Goal: Task Accomplishment & Management: Manage account settings

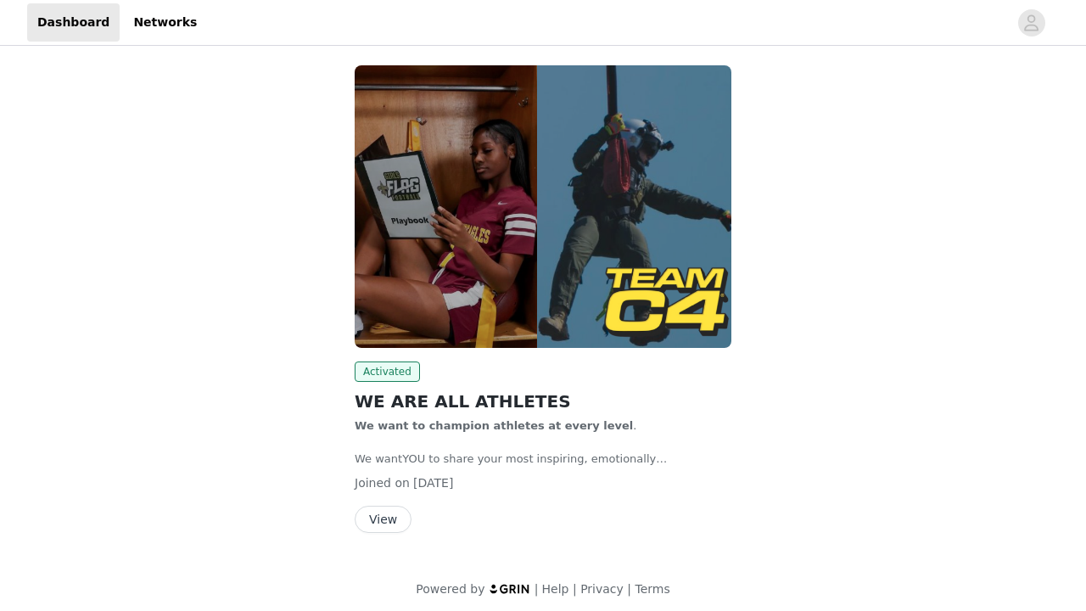
scroll to position [79, 0]
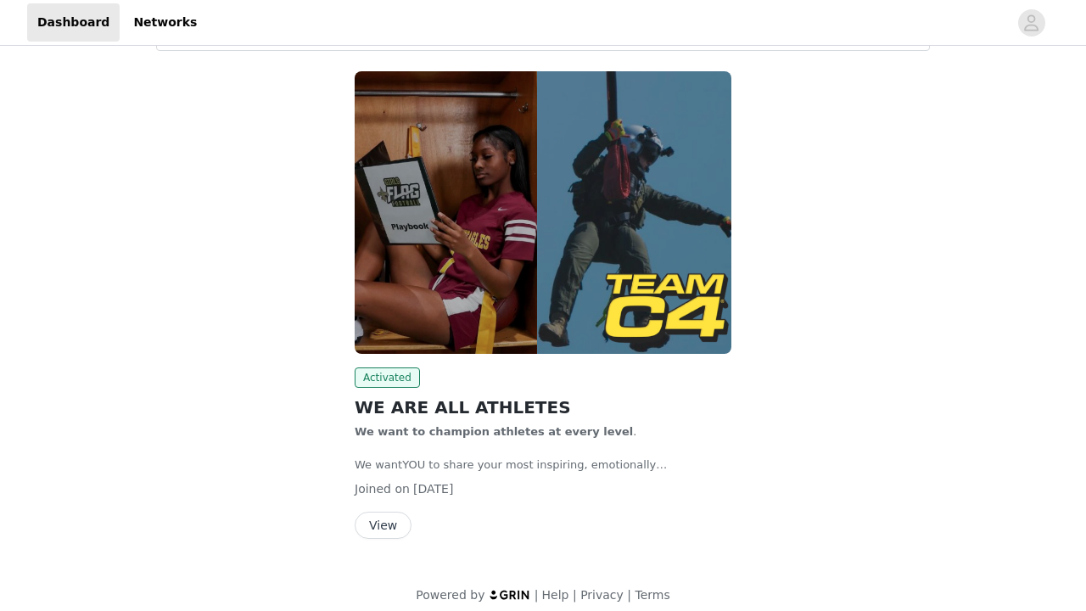
click at [378, 524] on button "View" at bounding box center [383, 525] width 57 height 27
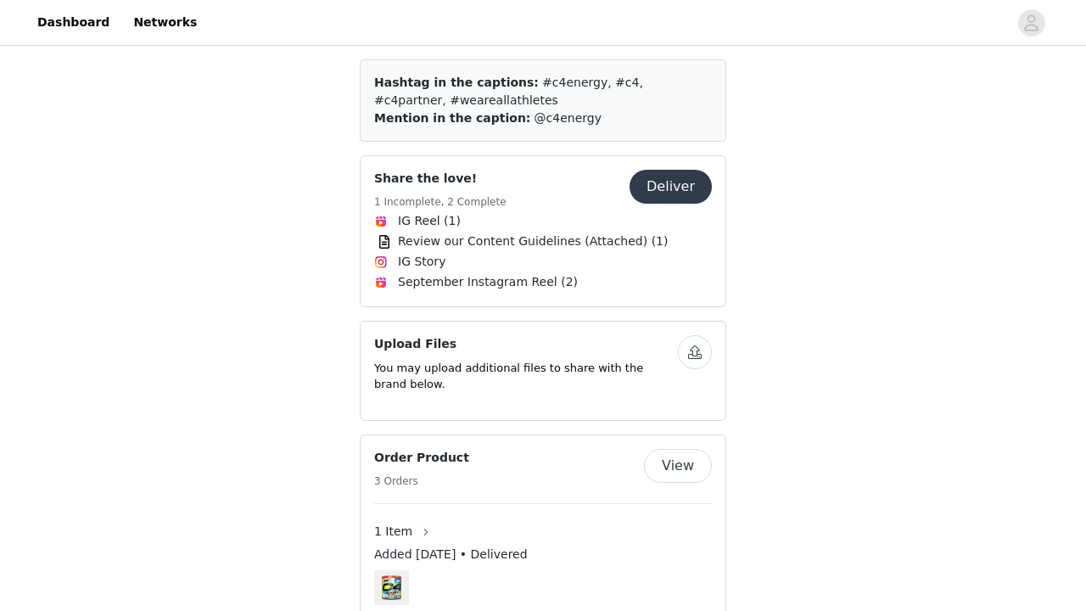
scroll to position [684, 0]
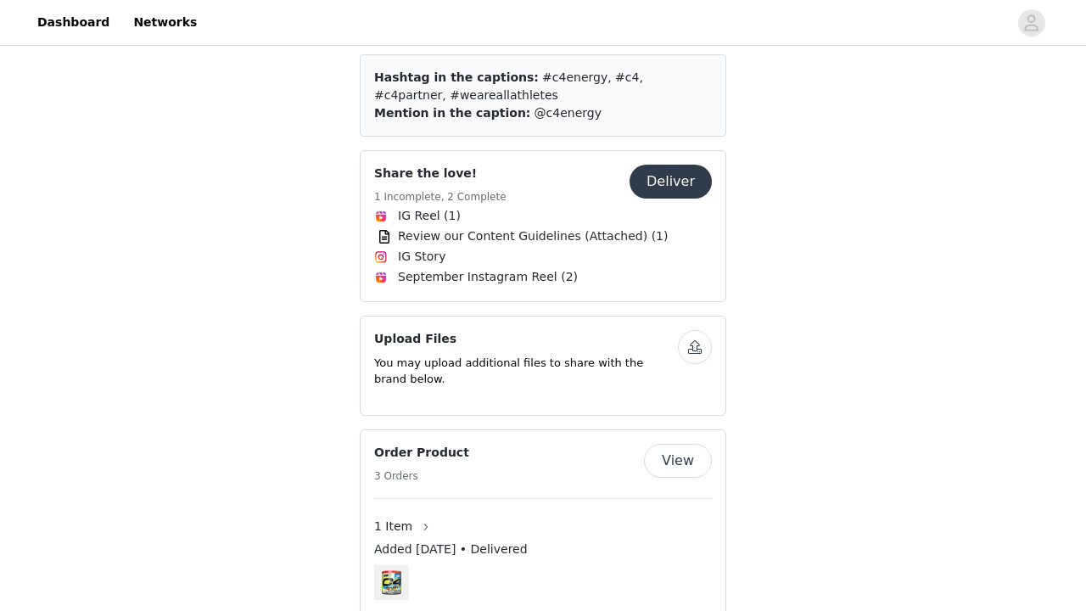
click at [450, 207] on span "IG Reel (1)" at bounding box center [429, 216] width 63 height 18
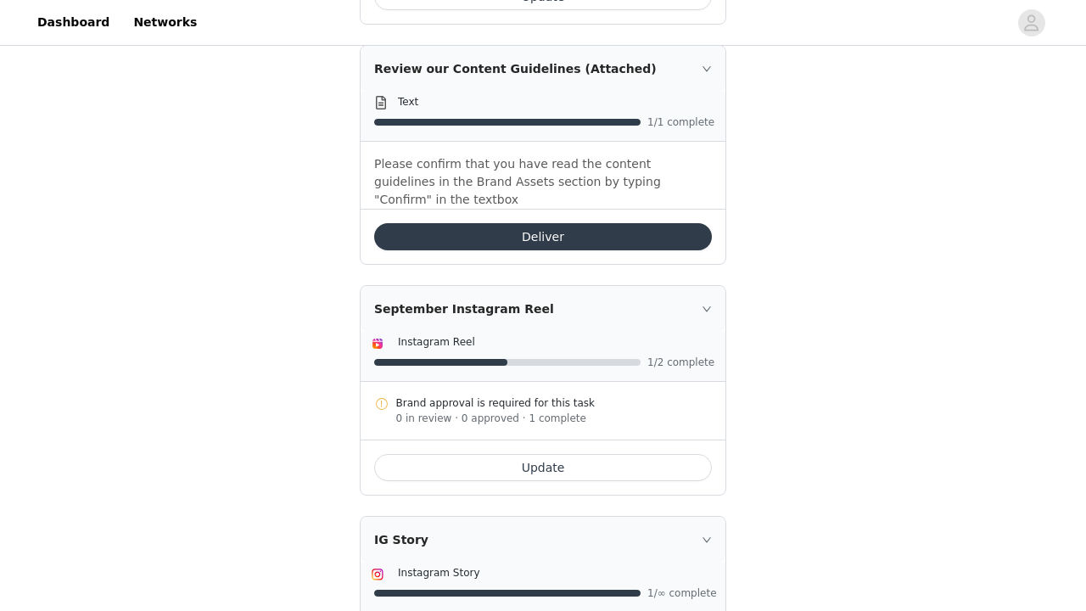
scroll to position [654, 0]
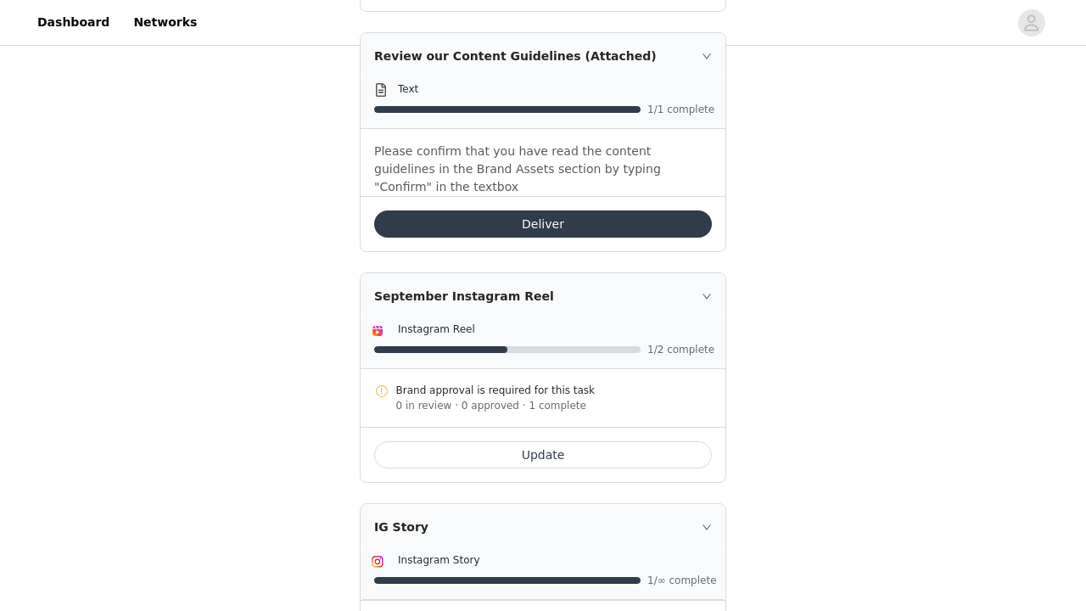
click at [568, 441] on button "Update" at bounding box center [543, 454] width 338 height 27
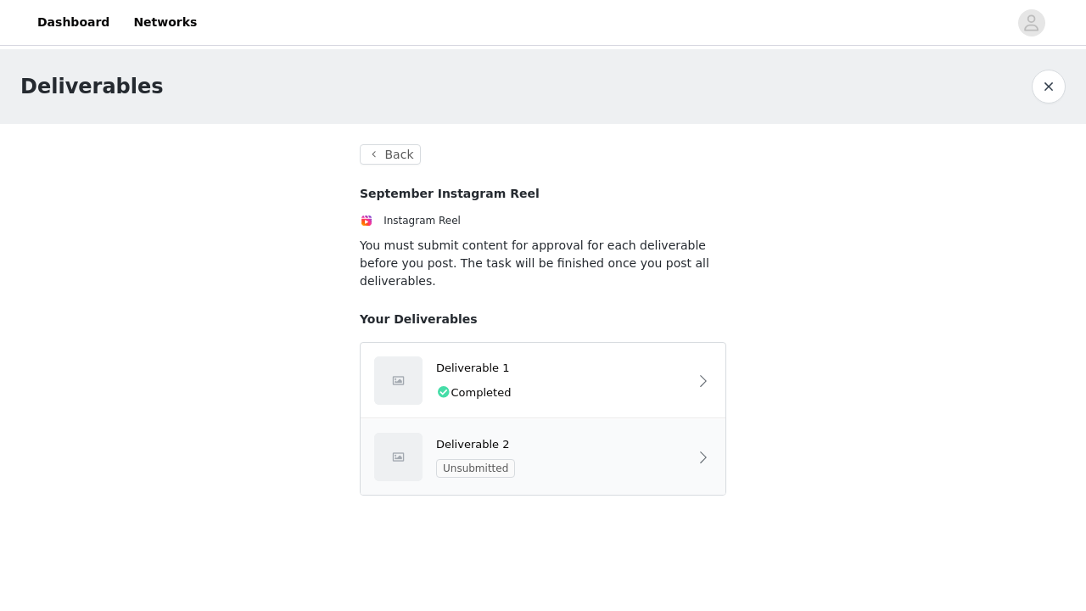
click at [577, 436] on div "Deliverable 2" at bounding box center [562, 444] width 252 height 17
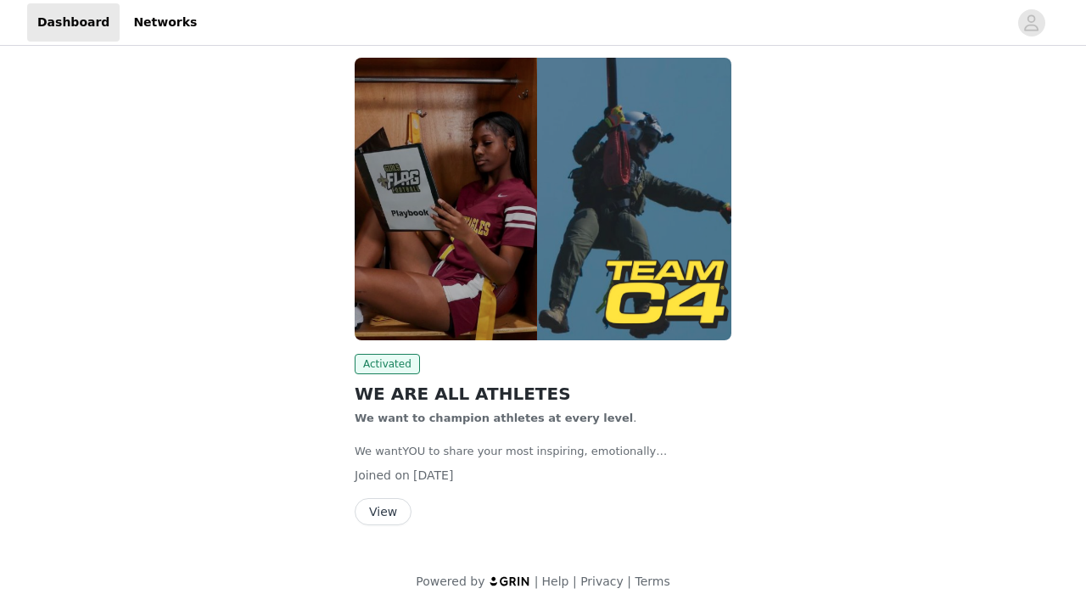
click at [389, 514] on button "View" at bounding box center [383, 511] width 57 height 27
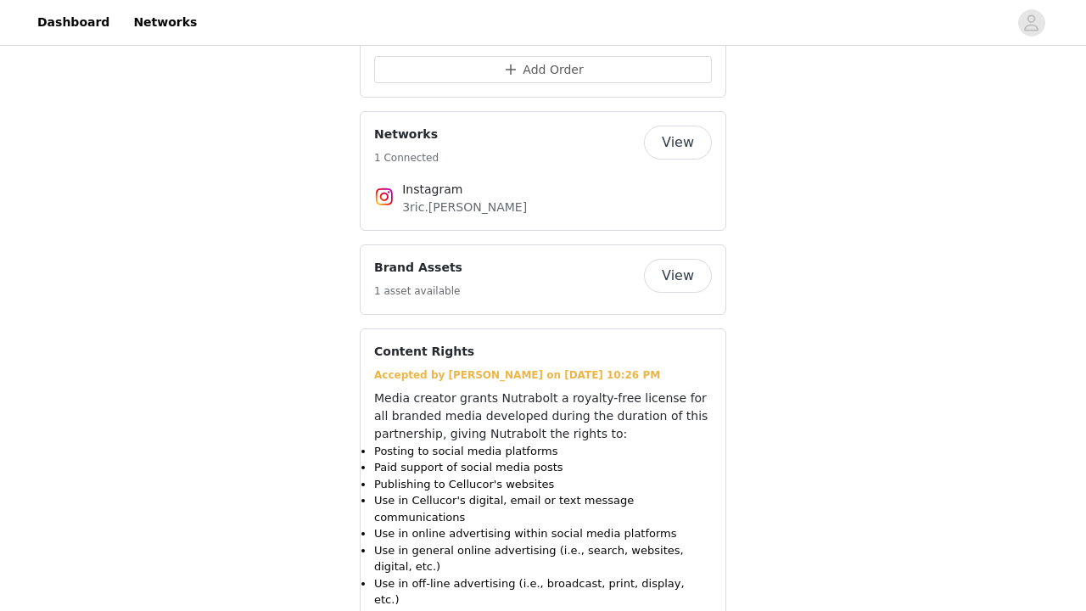
scroll to position [1256, 0]
click at [694, 258] on button "View" at bounding box center [678, 275] width 68 height 34
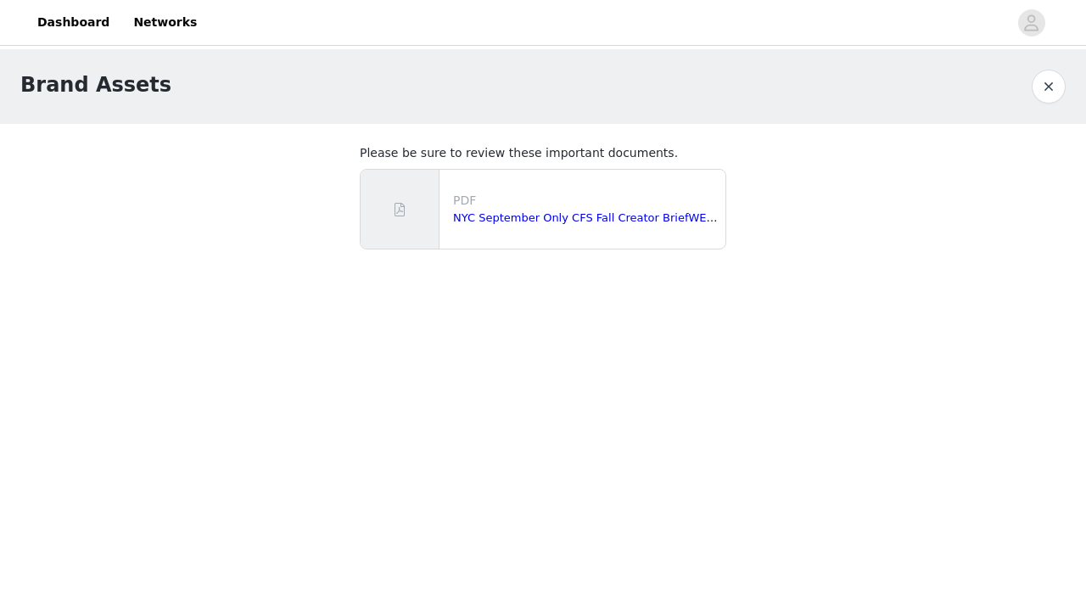
click at [1048, 88] on button "button" at bounding box center [1049, 87] width 34 height 34
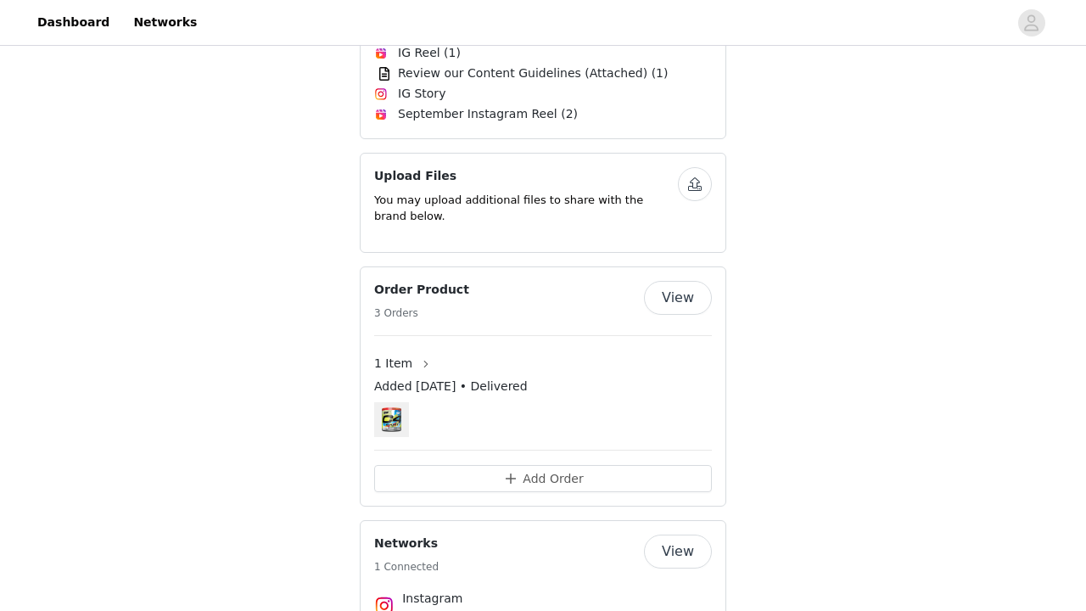
scroll to position [816, 0]
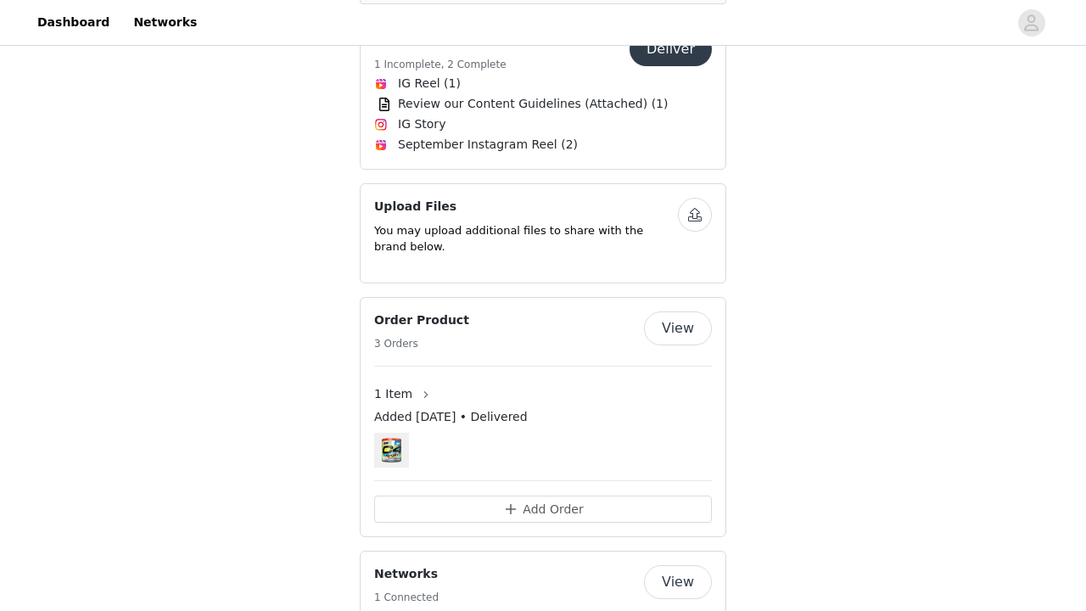
click at [686, 311] on button "View" at bounding box center [678, 328] width 68 height 34
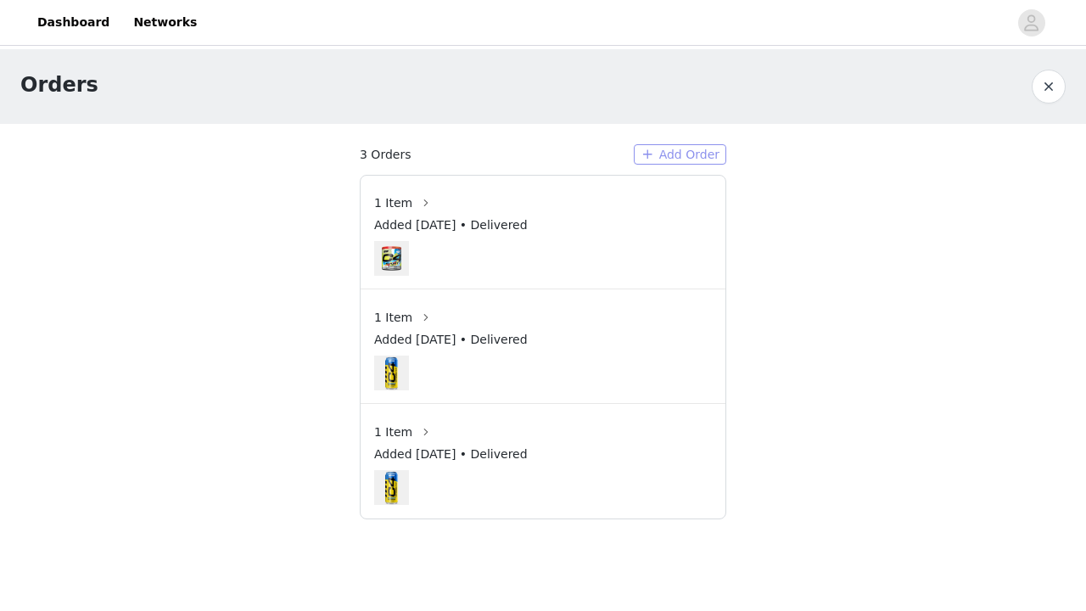
click at [703, 152] on button "Add Order" at bounding box center [680, 154] width 92 height 20
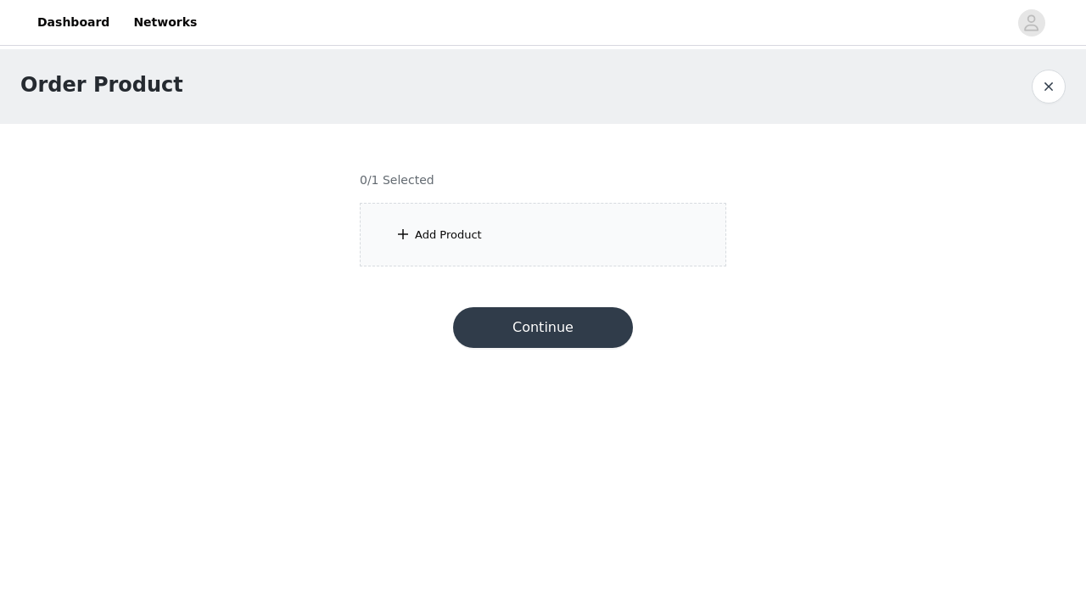
click at [512, 233] on div "Add Product" at bounding box center [543, 235] width 366 height 64
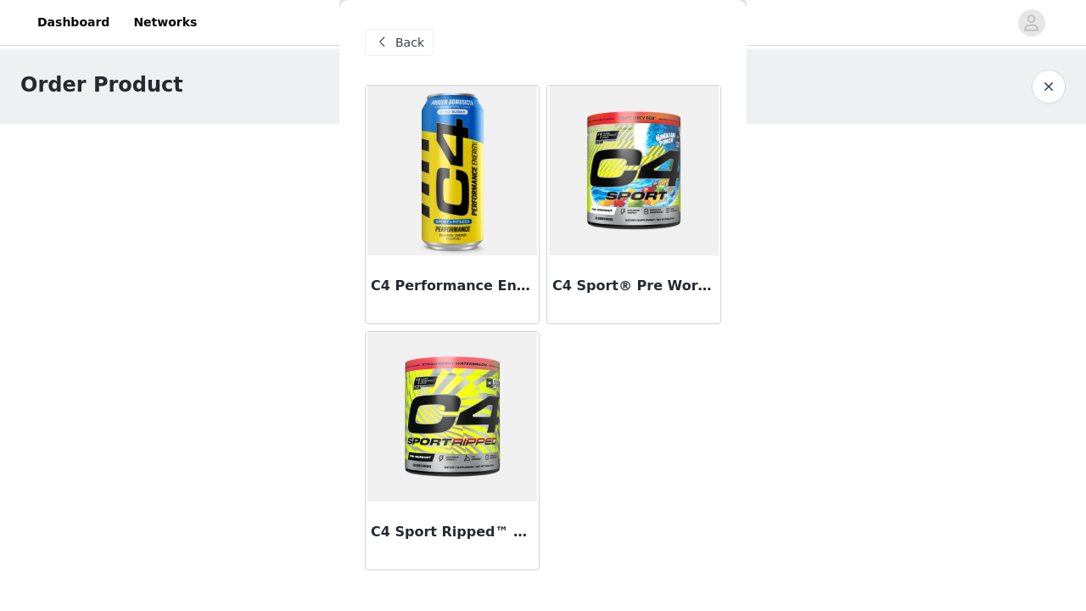
click at [473, 178] on img at bounding box center [452, 171] width 170 height 170
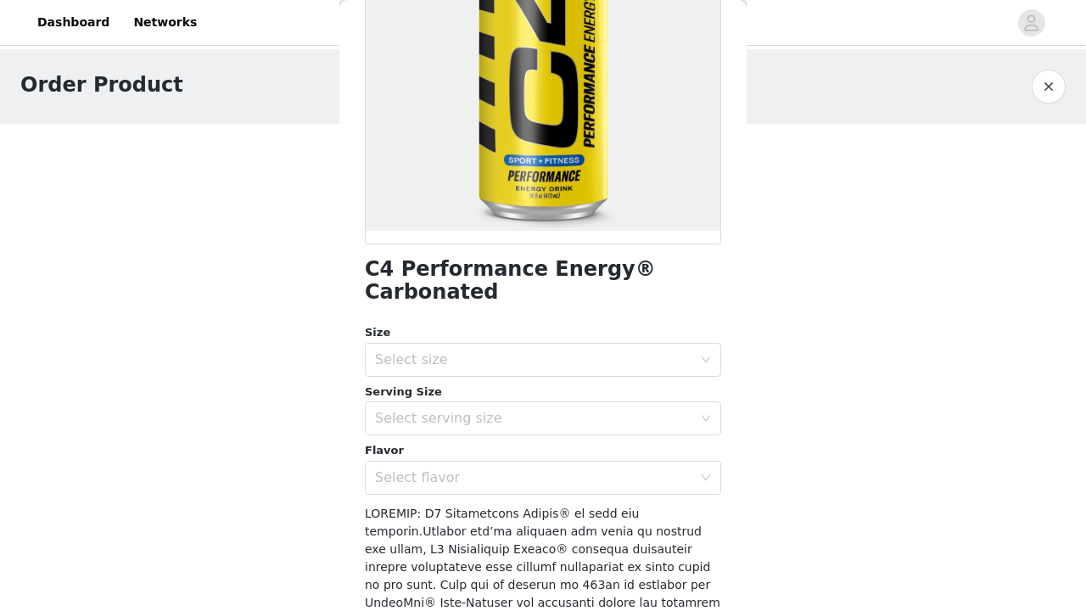
scroll to position [239, 0]
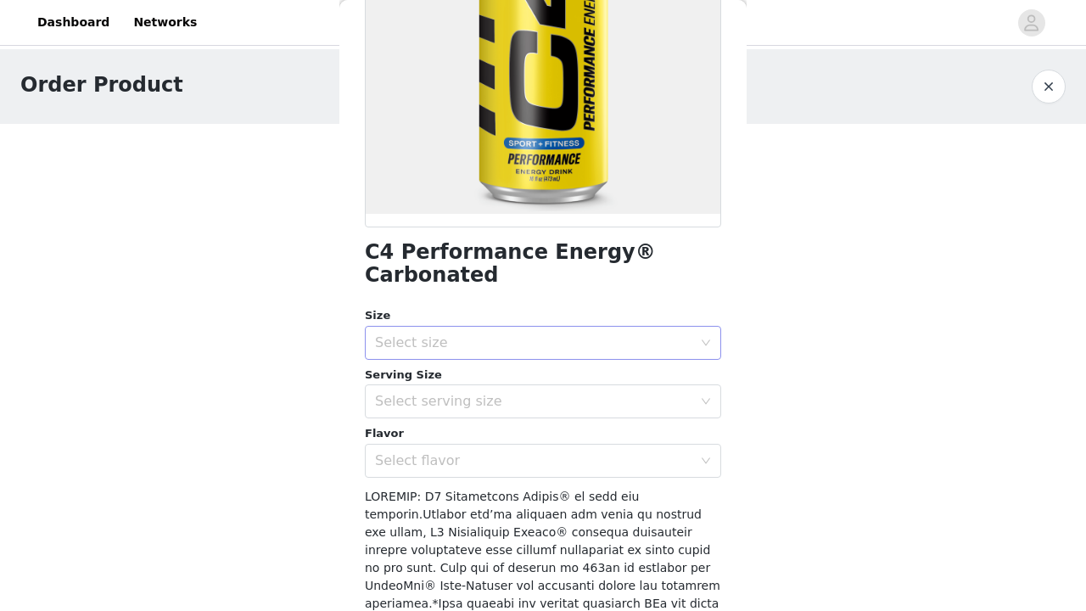
click at [558, 327] on div "Select size" at bounding box center [537, 343] width 325 height 32
click at [545, 350] on li "12 Pack" at bounding box center [543, 356] width 356 height 27
click at [517, 389] on div "Select serving size" at bounding box center [537, 401] width 325 height 32
click at [518, 407] on li "16oz" at bounding box center [543, 414] width 356 height 27
click at [509, 452] on div "Select flavor" at bounding box center [533, 460] width 317 height 17
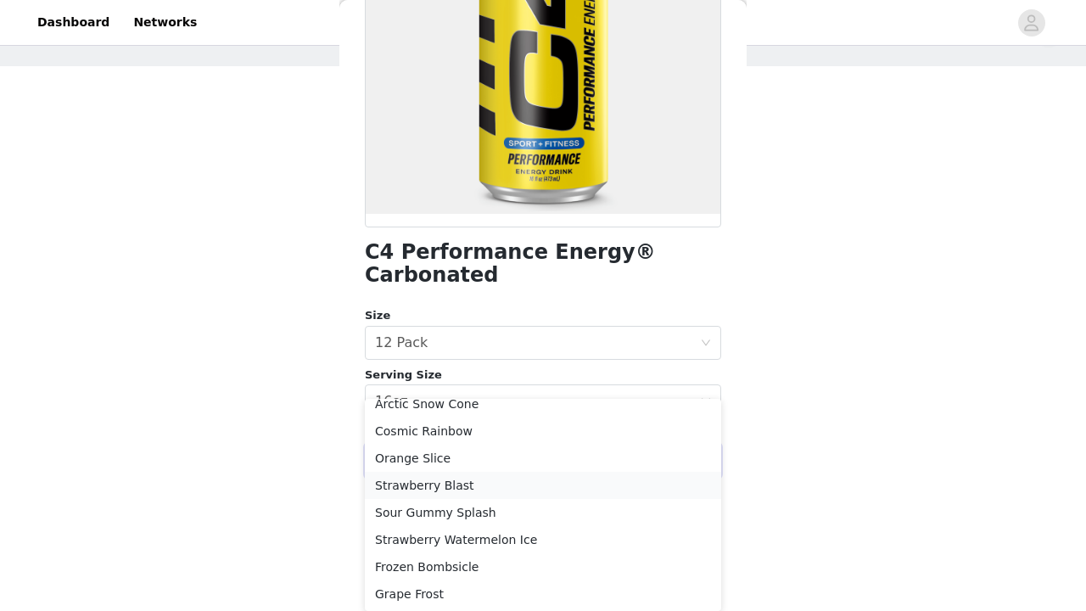
scroll to position [66, 0]
click at [526, 484] on li "Strawberry Blast" at bounding box center [543, 485] width 356 height 27
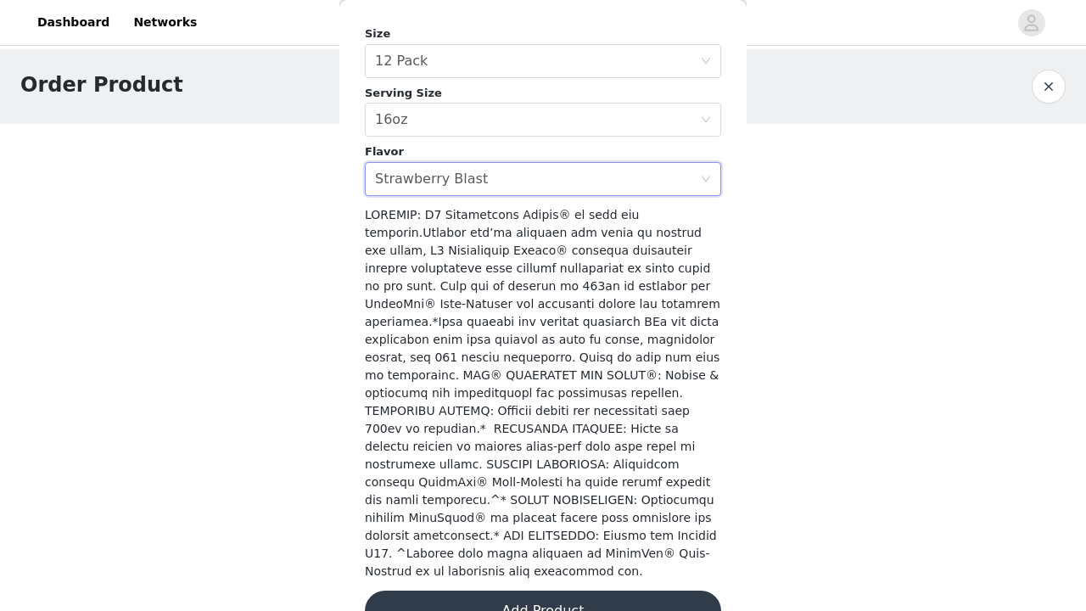
scroll to position [519, 0]
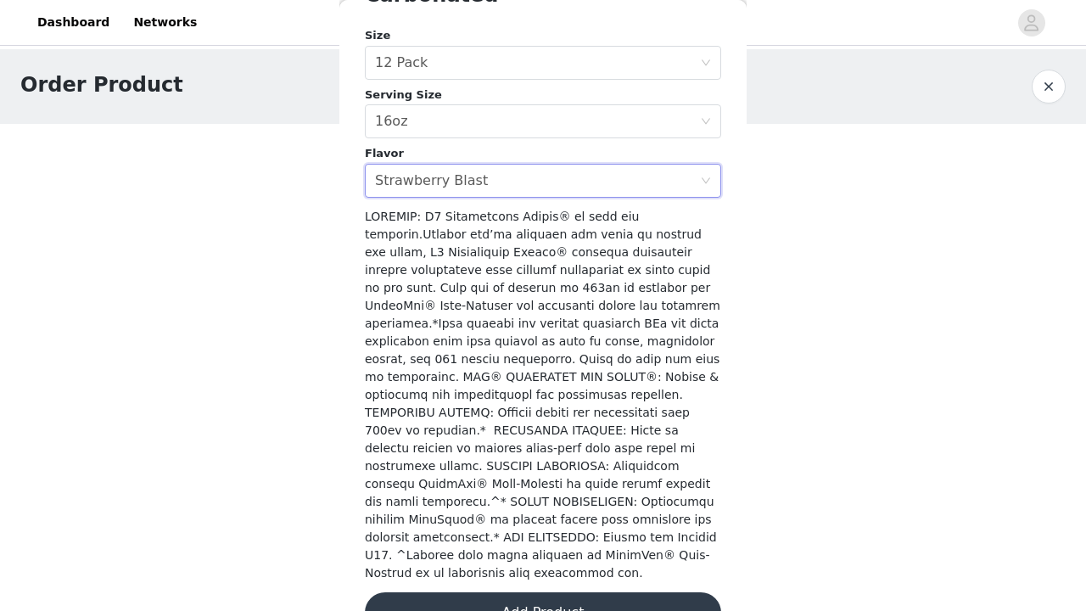
click at [563, 592] on button "Add Product" at bounding box center [543, 612] width 356 height 41
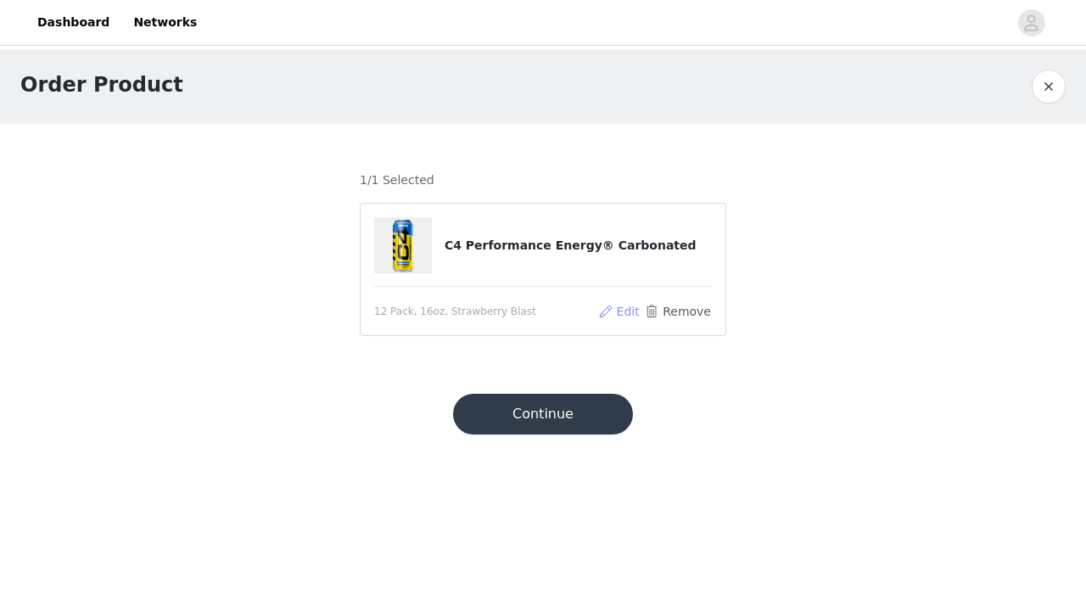
click at [635, 308] on button "Edit" at bounding box center [618, 311] width 43 height 20
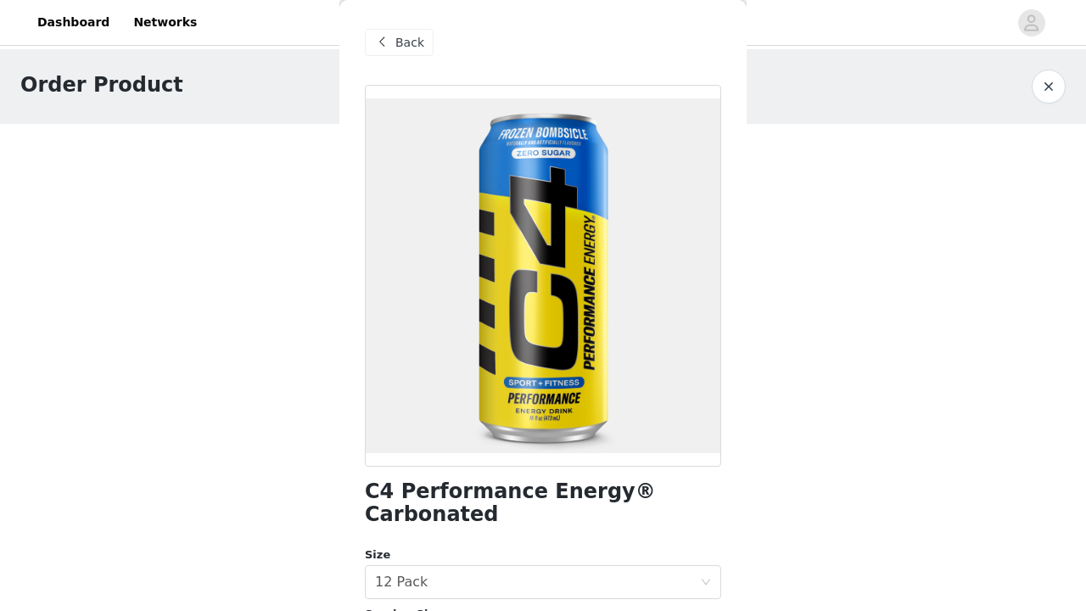
scroll to position [0, 0]
click at [405, 44] on span "Back" at bounding box center [409, 43] width 29 height 18
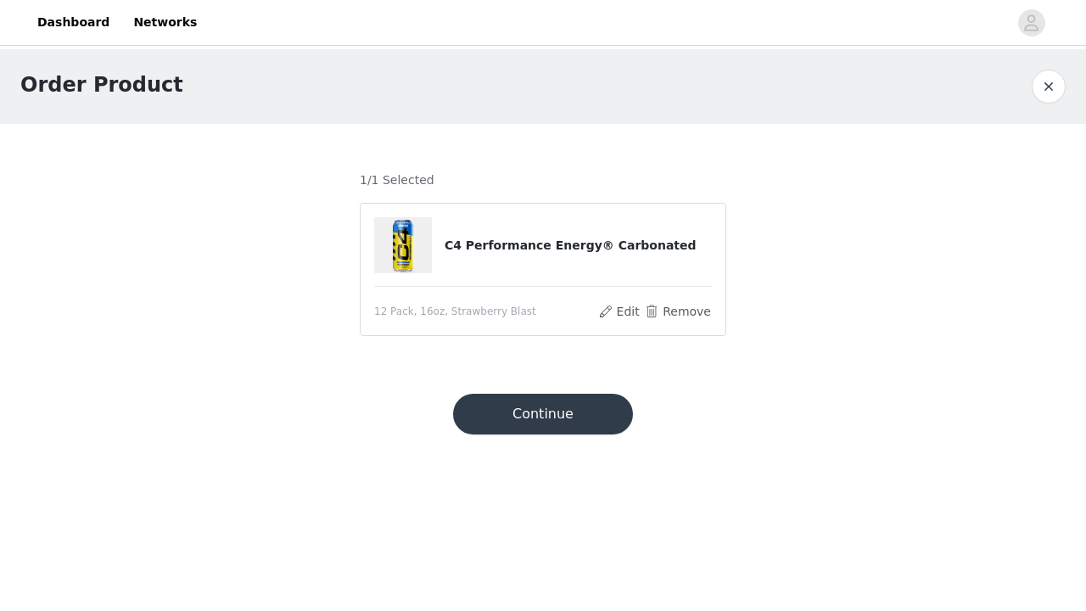
click at [125, 92] on h1 "Order Product" at bounding box center [101, 85] width 163 height 31
click at [1051, 79] on button "button" at bounding box center [1049, 87] width 34 height 34
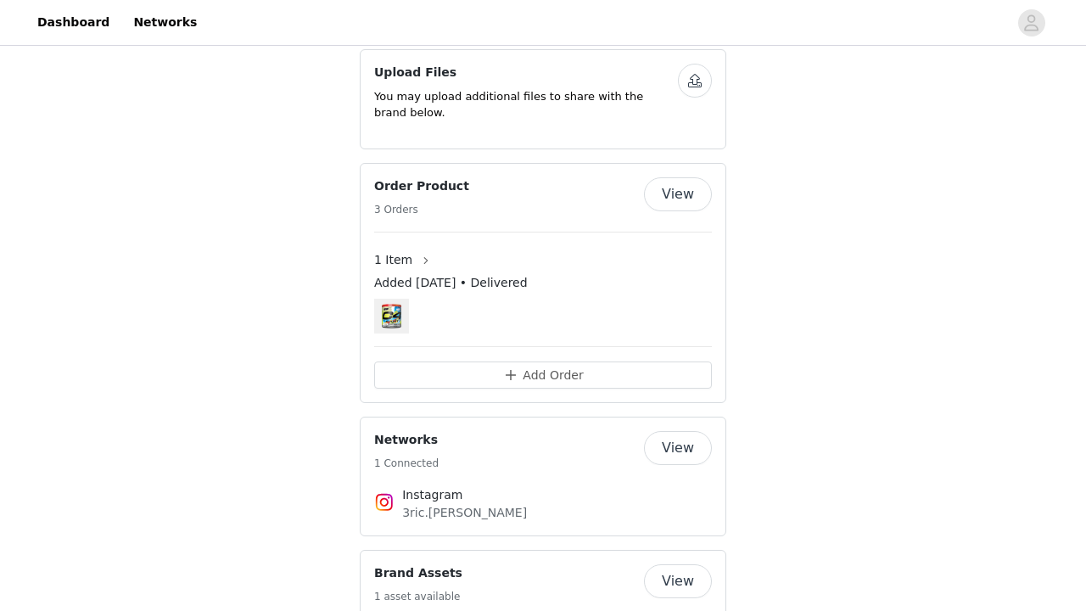
scroll to position [925, 0]
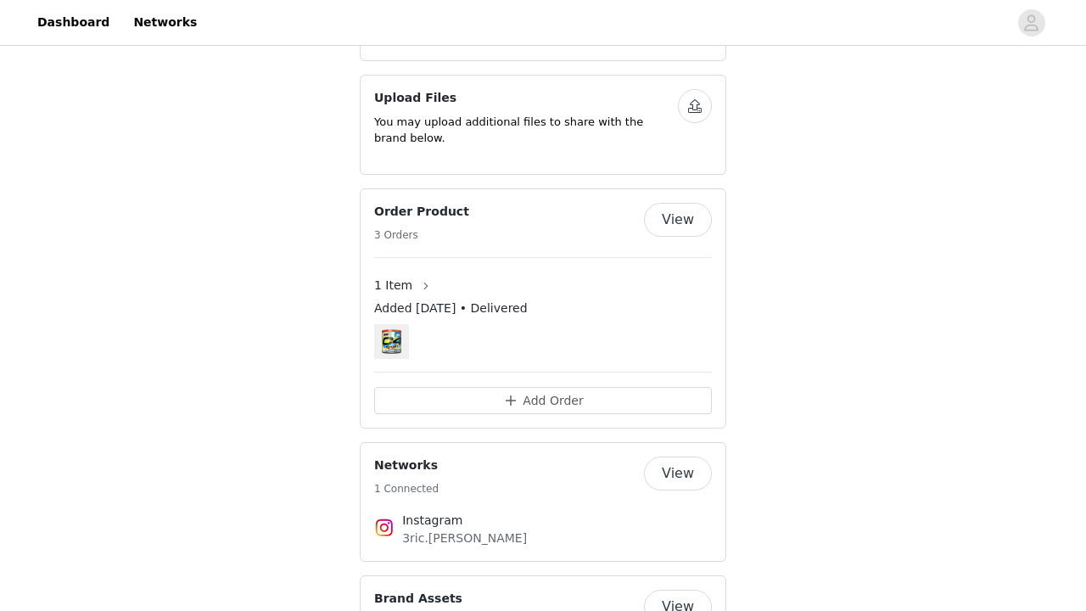
click at [686, 203] on button "View" at bounding box center [678, 220] width 68 height 34
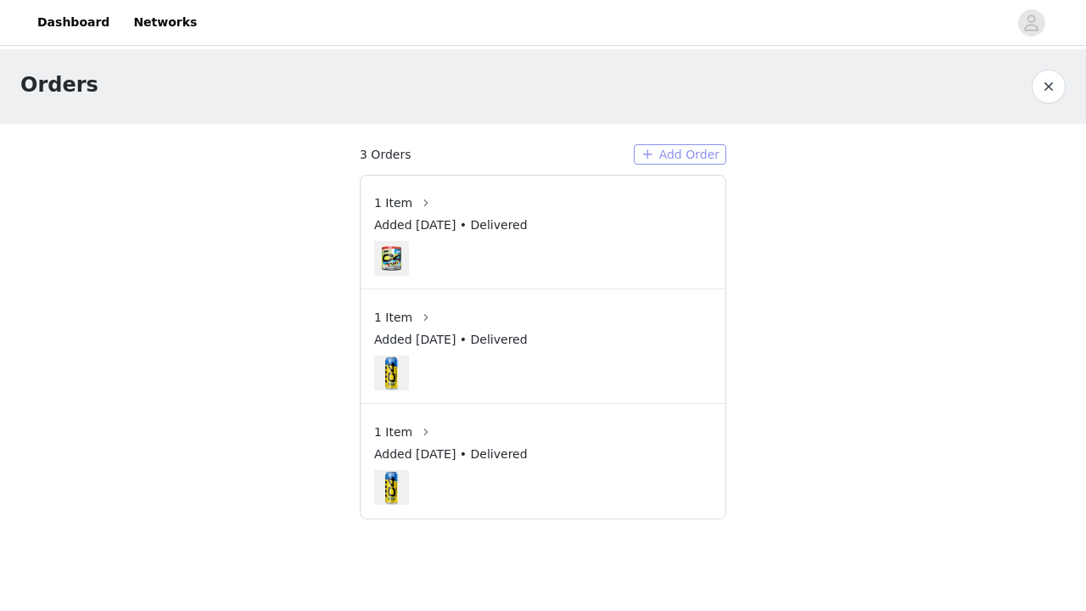
click at [685, 154] on button "Add Order" at bounding box center [680, 154] width 92 height 20
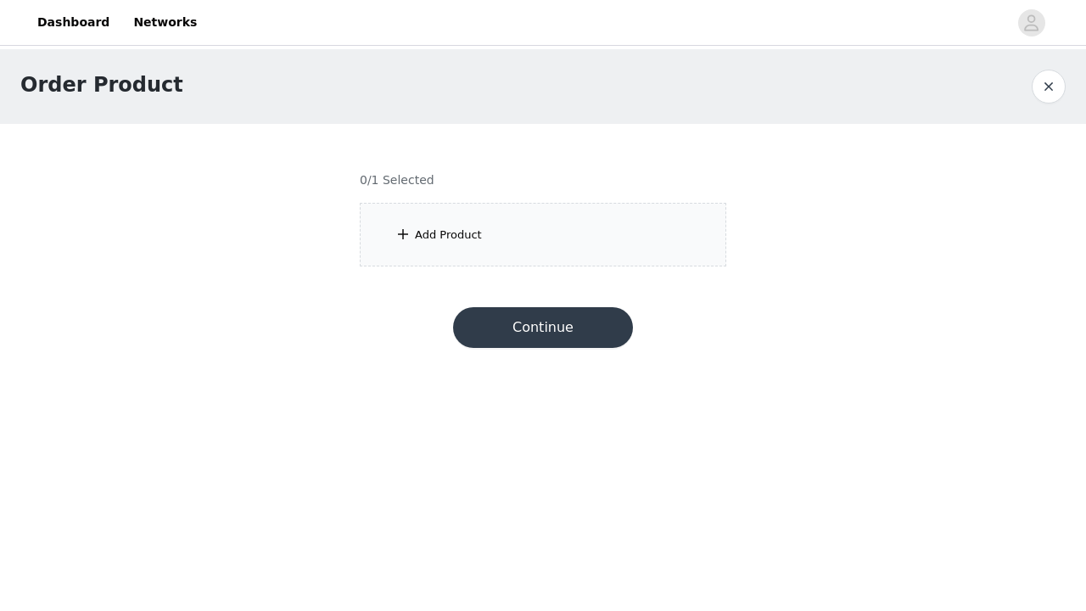
click at [478, 233] on div "Add Product" at bounding box center [448, 235] width 67 height 17
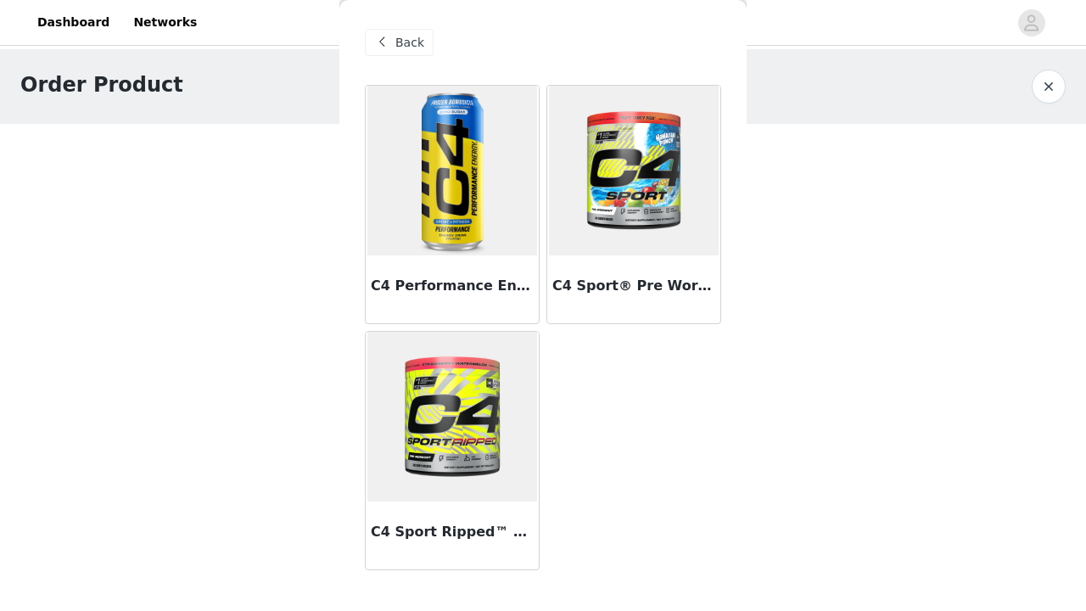
click at [475, 219] on img at bounding box center [452, 171] width 170 height 170
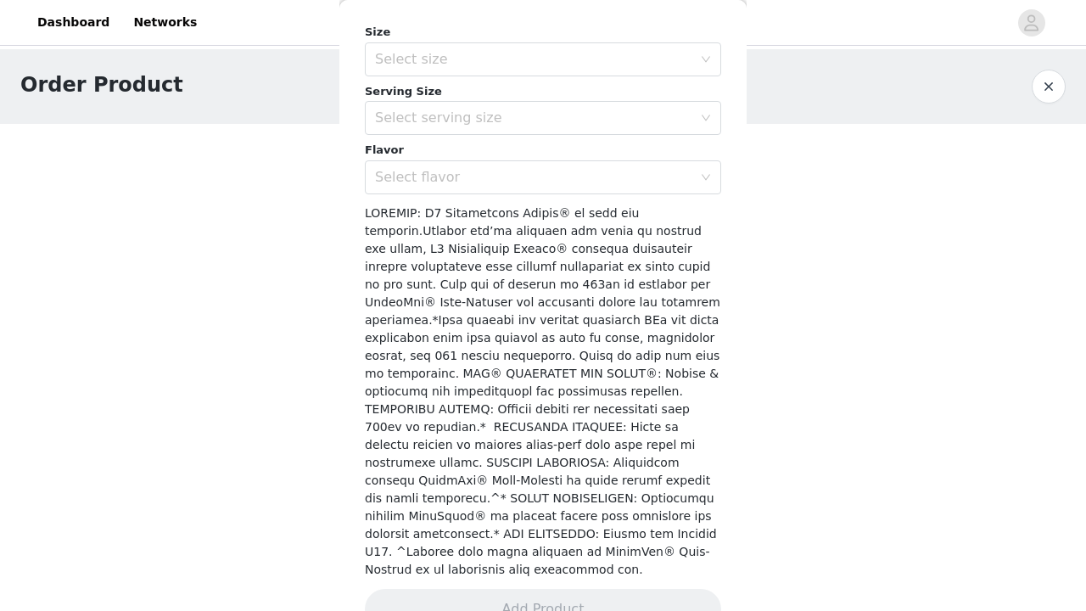
scroll to position [196, 0]
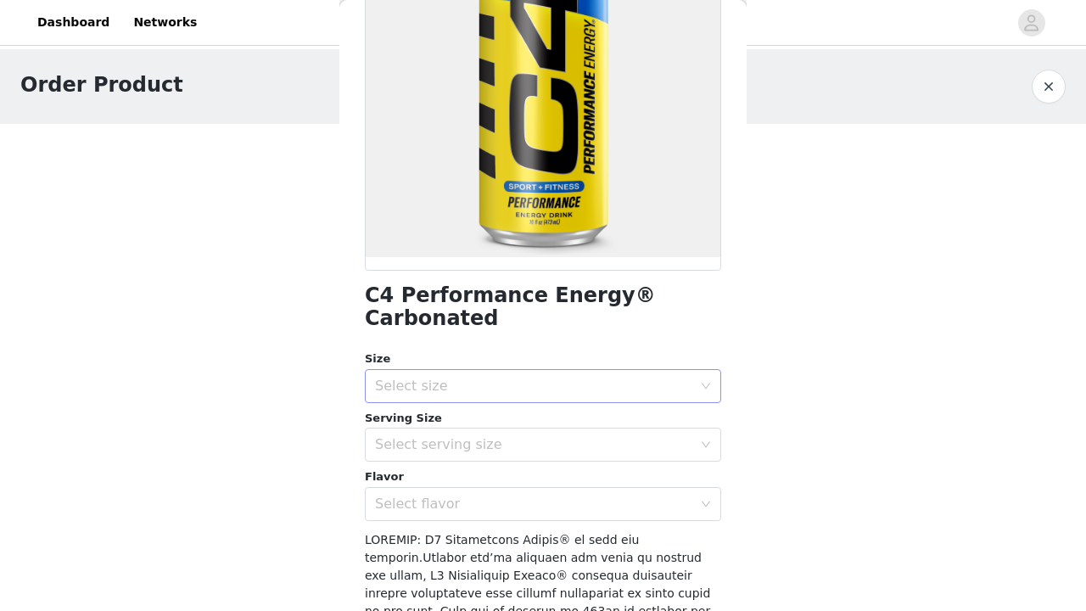
click at [583, 369] on div "Select size" at bounding box center [543, 386] width 356 height 34
click at [548, 386] on li "12 Pack" at bounding box center [543, 399] width 356 height 27
click at [540, 428] on div "Select serving size" at bounding box center [537, 444] width 325 height 32
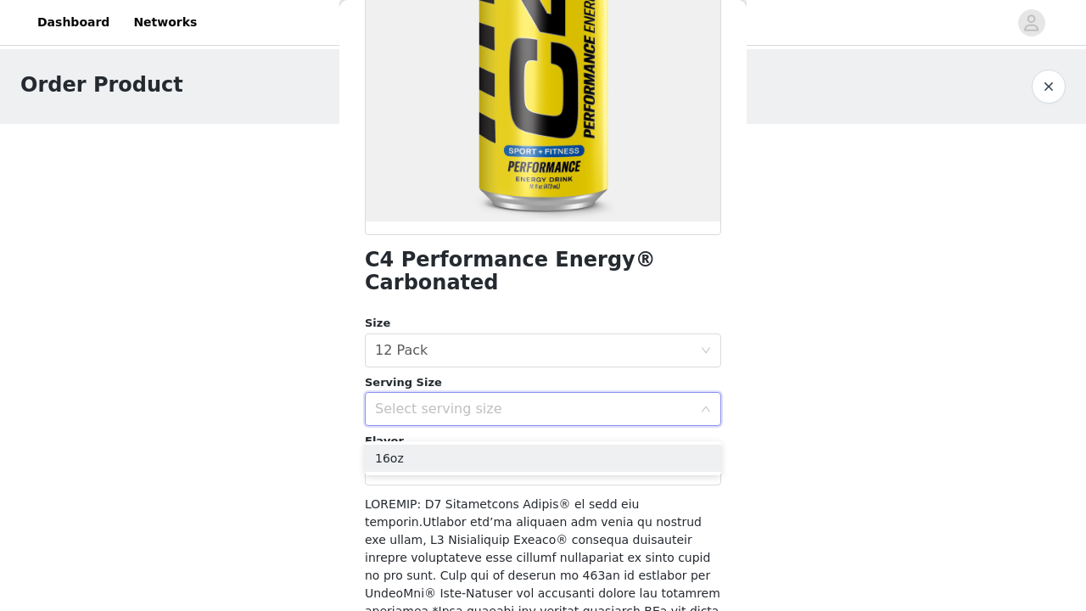
scroll to position [239, 0]
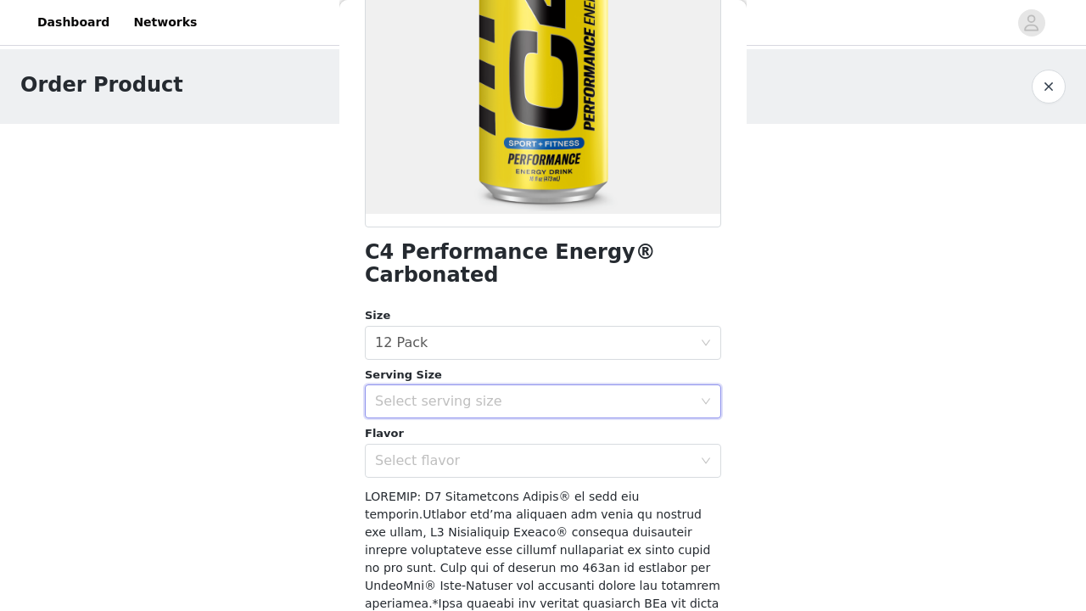
click at [576, 425] on div "Flavor Select flavor" at bounding box center [543, 451] width 356 height 53
click at [578, 452] on div "Select flavor" at bounding box center [533, 460] width 317 height 17
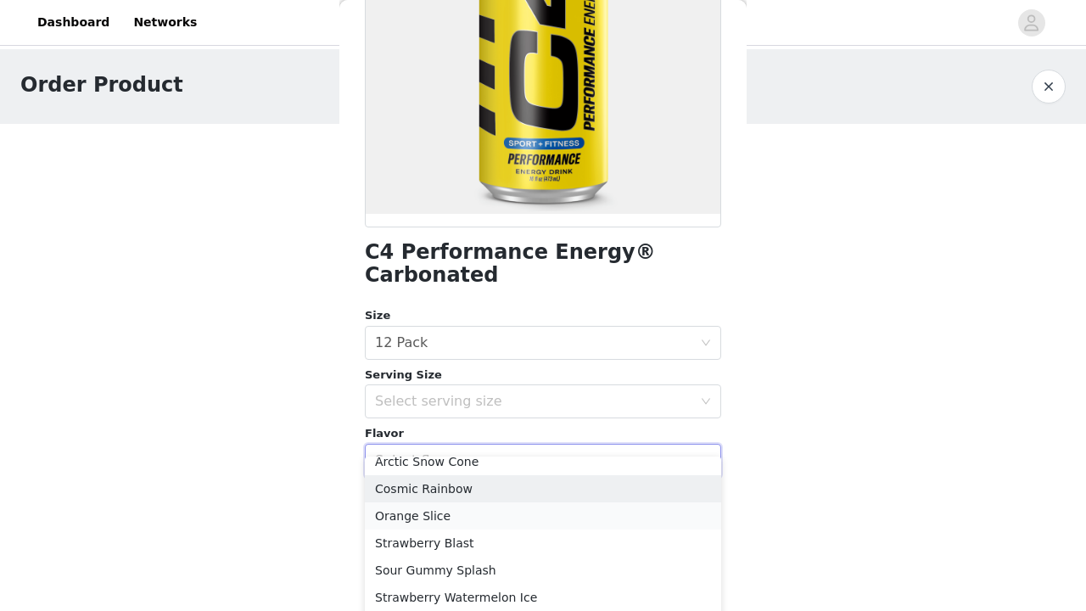
scroll to position [66, 0]
click at [525, 512] on li "Orange Slice" at bounding box center [543, 515] width 356 height 27
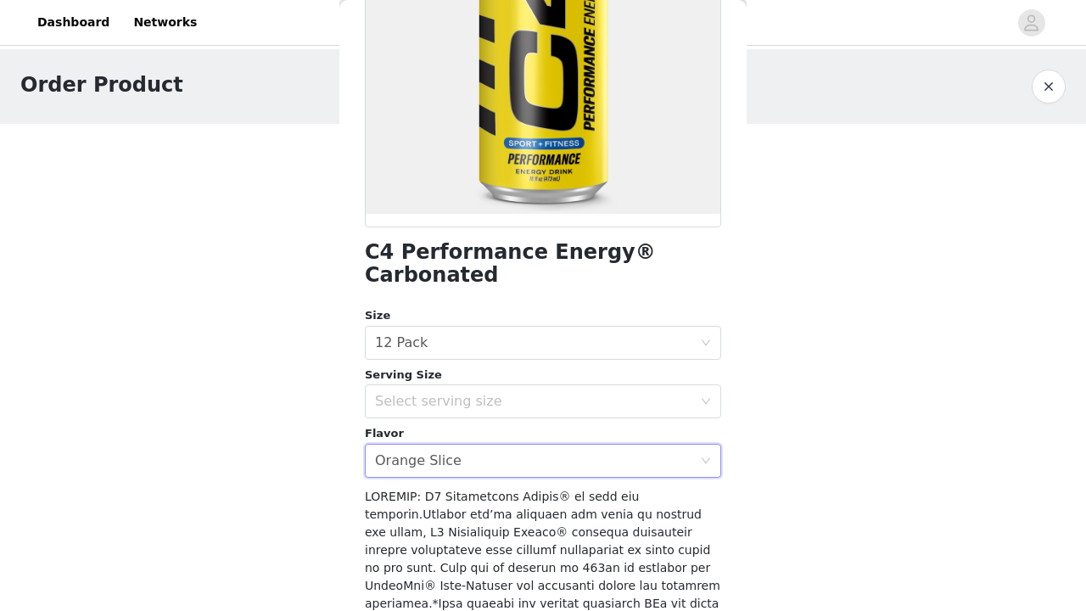
scroll to position [0, 0]
click at [718, 384] on div "Select serving size" at bounding box center [543, 401] width 356 height 34
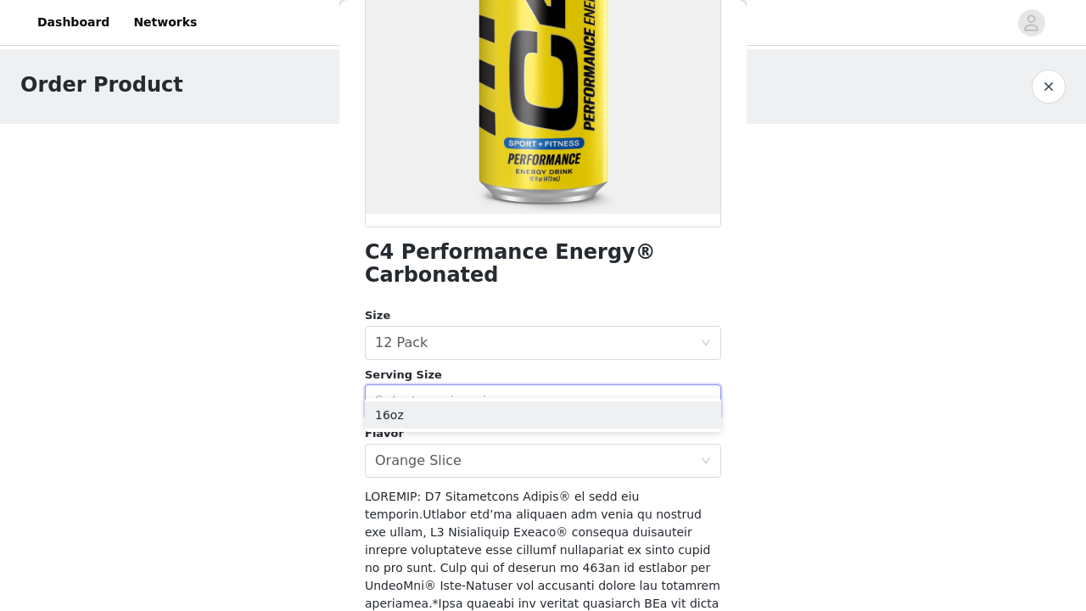
click at [674, 399] on ul "16oz" at bounding box center [543, 415] width 356 height 34
click at [664, 406] on li "16oz" at bounding box center [543, 414] width 356 height 27
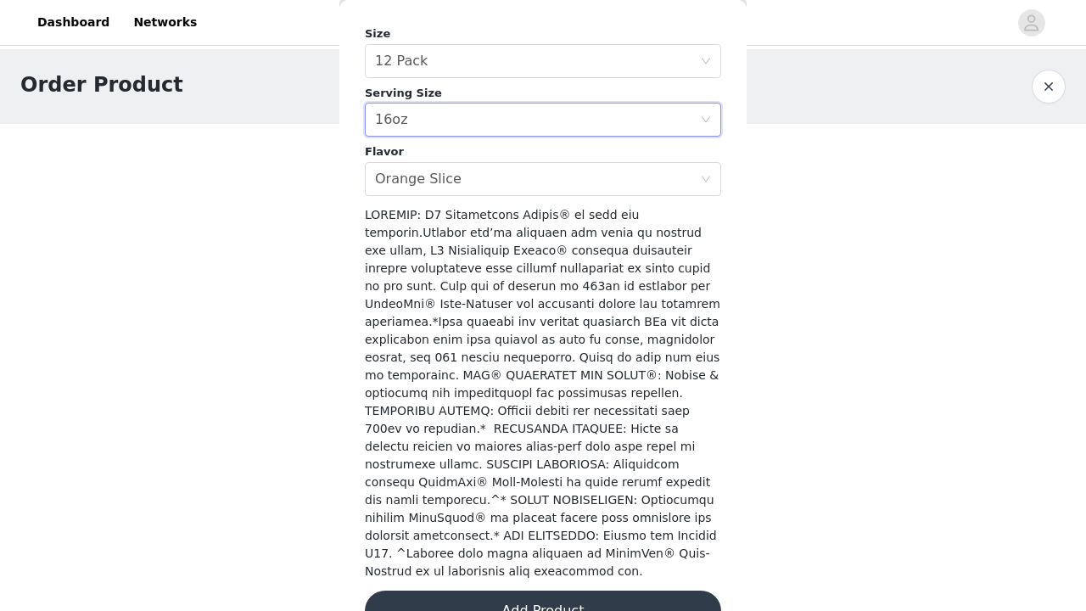
scroll to position [519, 0]
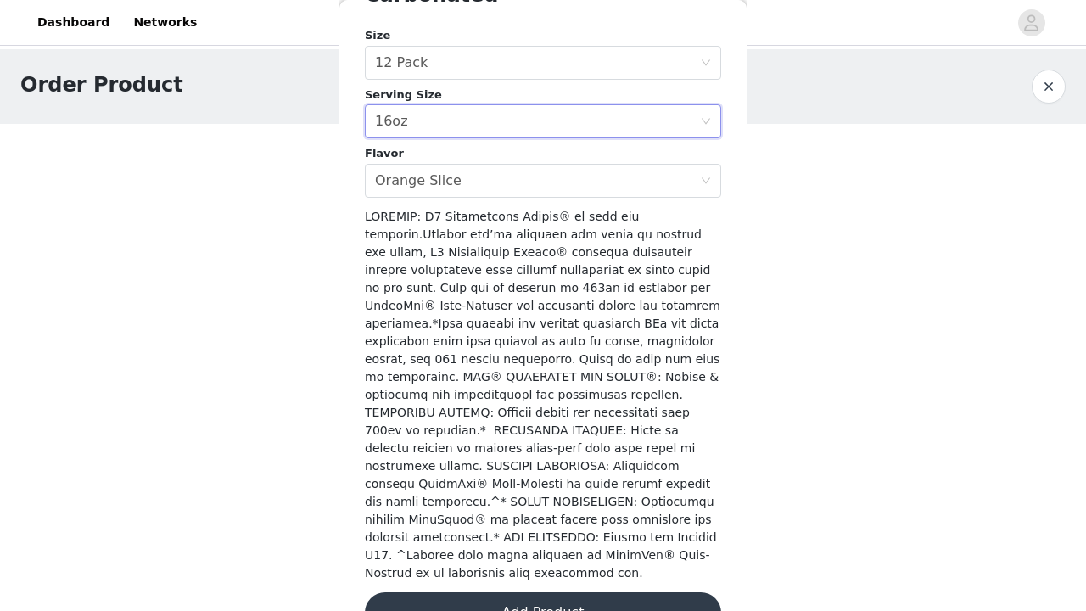
click at [567, 592] on button "Add Product" at bounding box center [543, 612] width 356 height 41
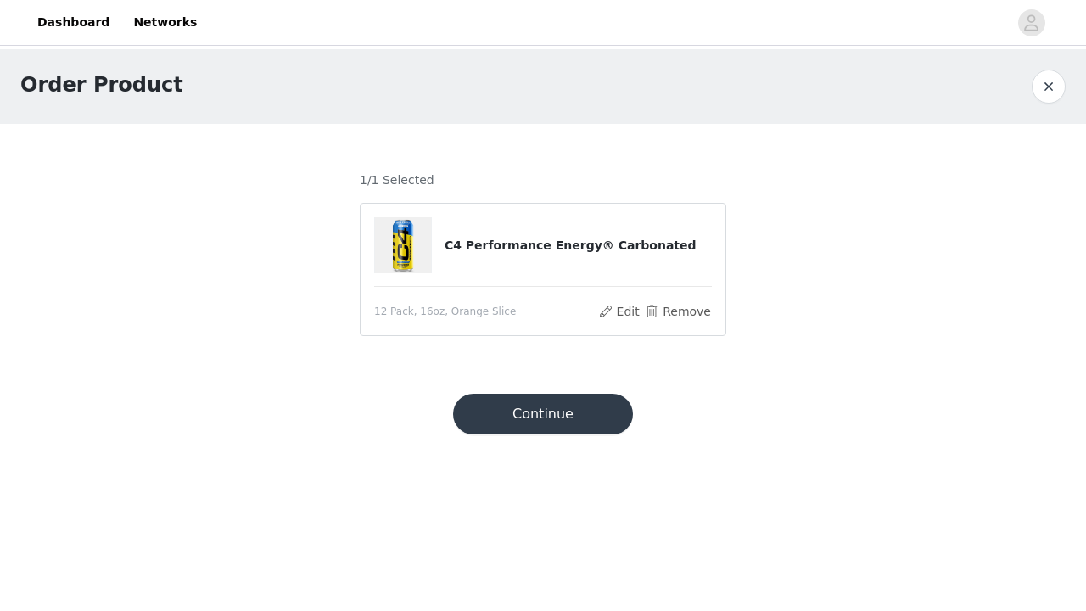
click at [565, 413] on button "Continue" at bounding box center [543, 414] width 180 height 41
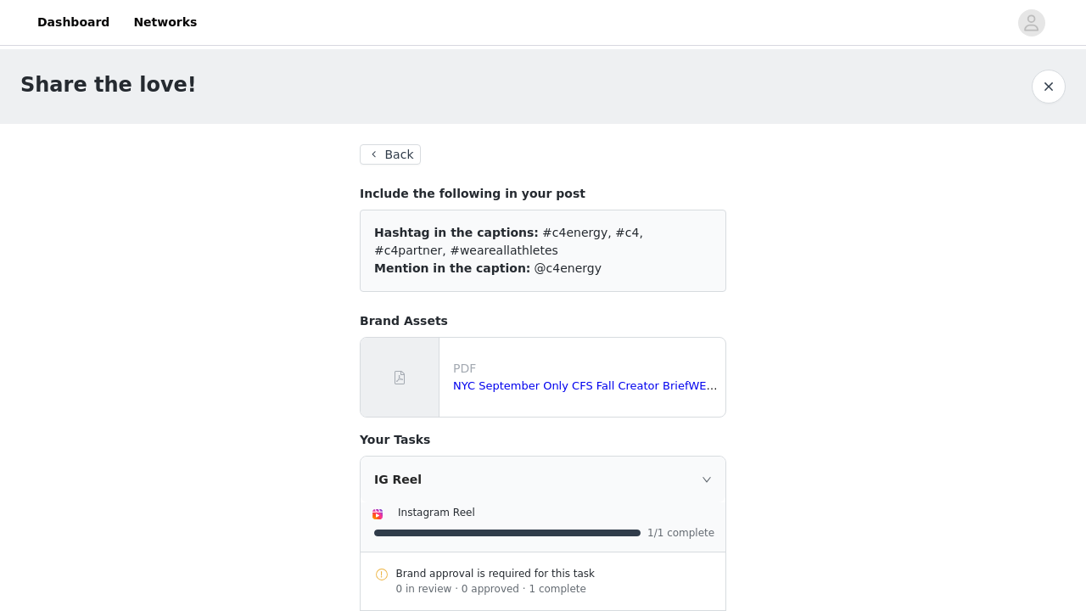
click at [402, 154] on button "Back" at bounding box center [390, 154] width 61 height 20
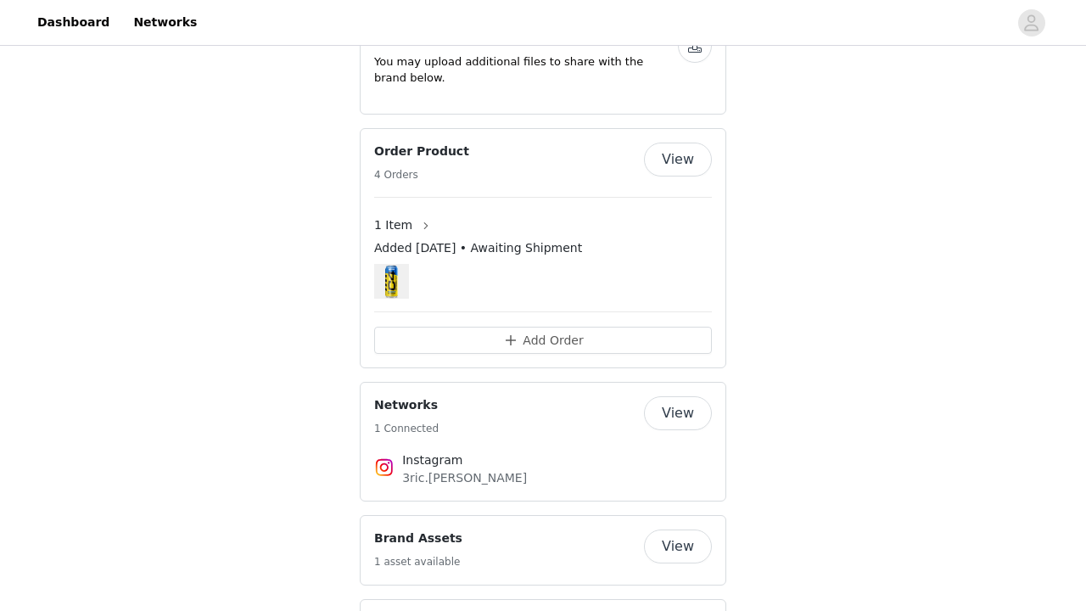
scroll to position [981, 0]
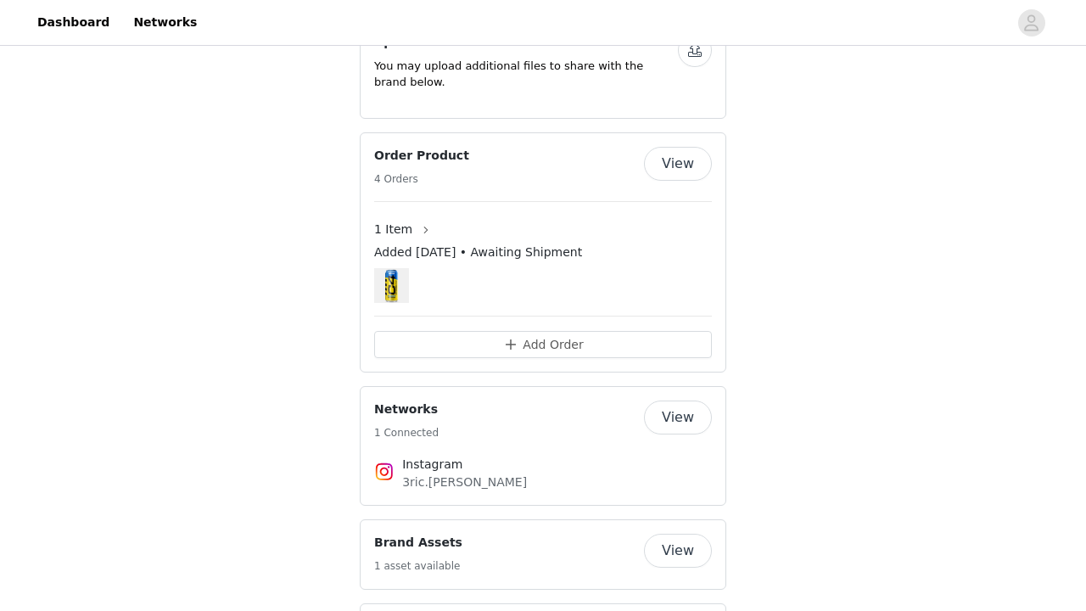
click at [668, 147] on button "View" at bounding box center [678, 164] width 68 height 34
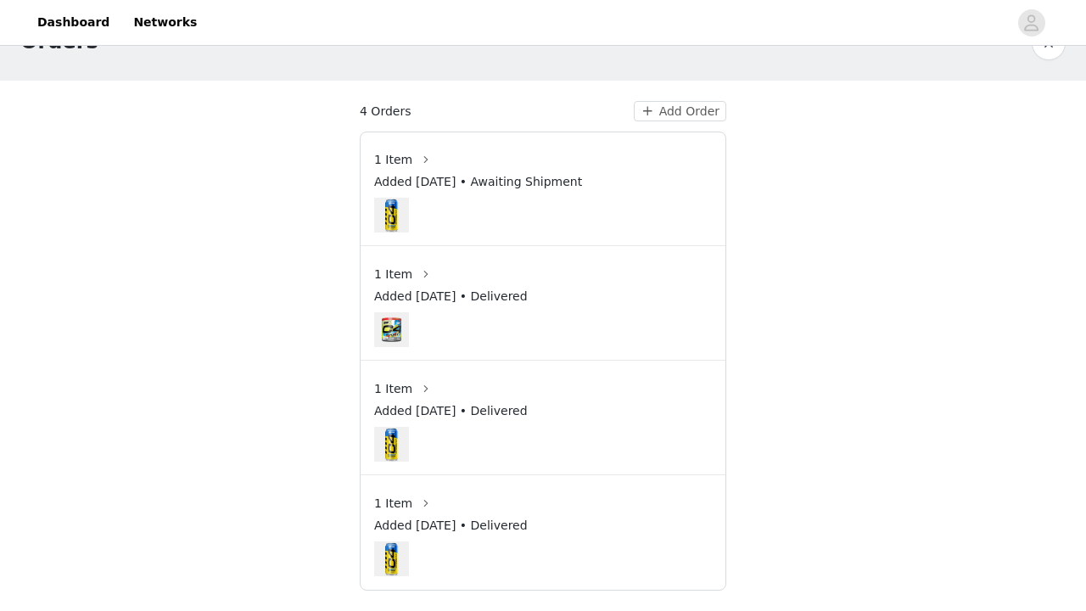
scroll to position [43, 0]
click at [399, 211] on img at bounding box center [391, 215] width 35 height 35
click at [426, 156] on button "button" at bounding box center [425, 159] width 27 height 27
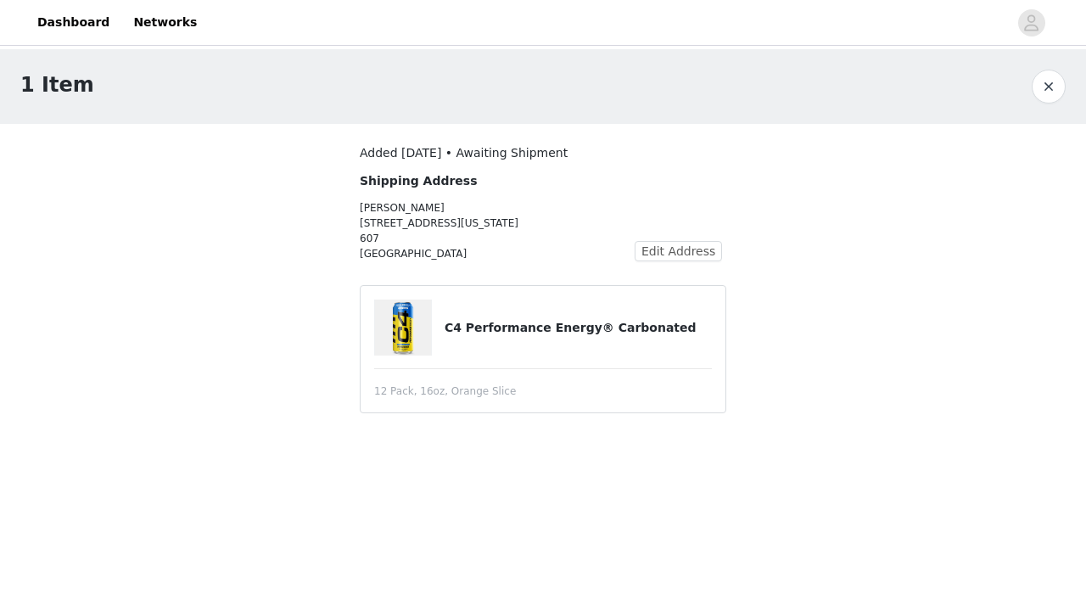
click at [1045, 88] on button "button" at bounding box center [1049, 87] width 34 height 34
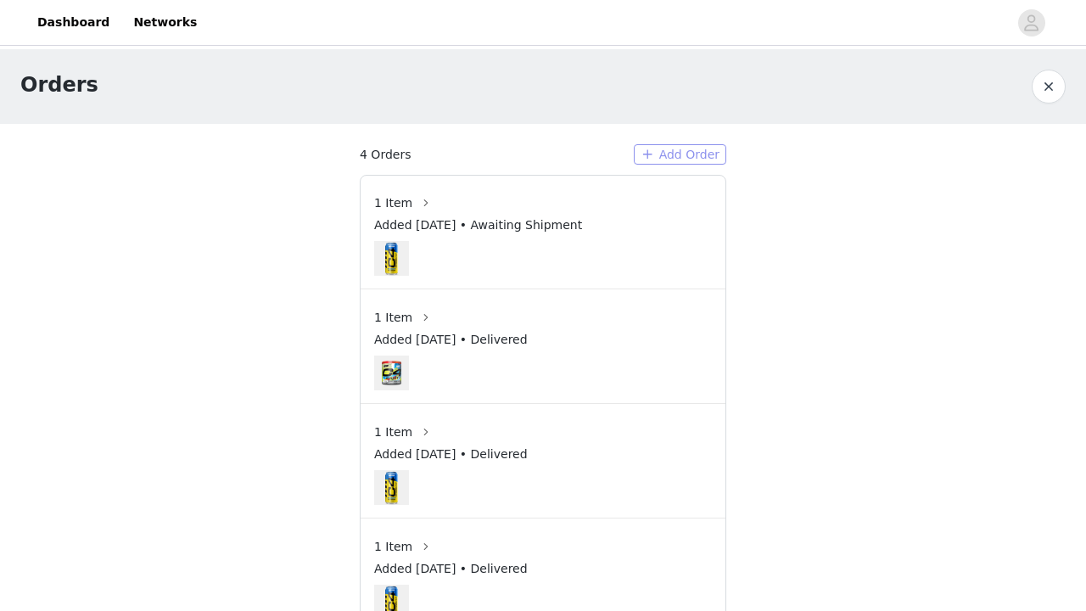
click at [693, 154] on button "Add Order" at bounding box center [680, 154] width 92 height 20
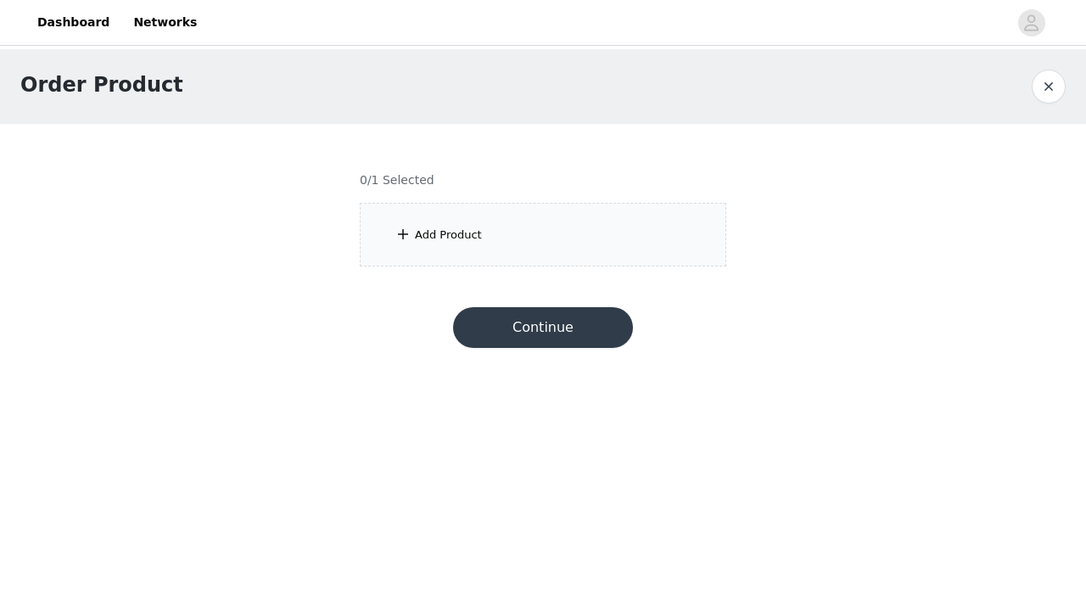
click at [464, 243] on div "Add Product" at bounding box center [543, 235] width 366 height 64
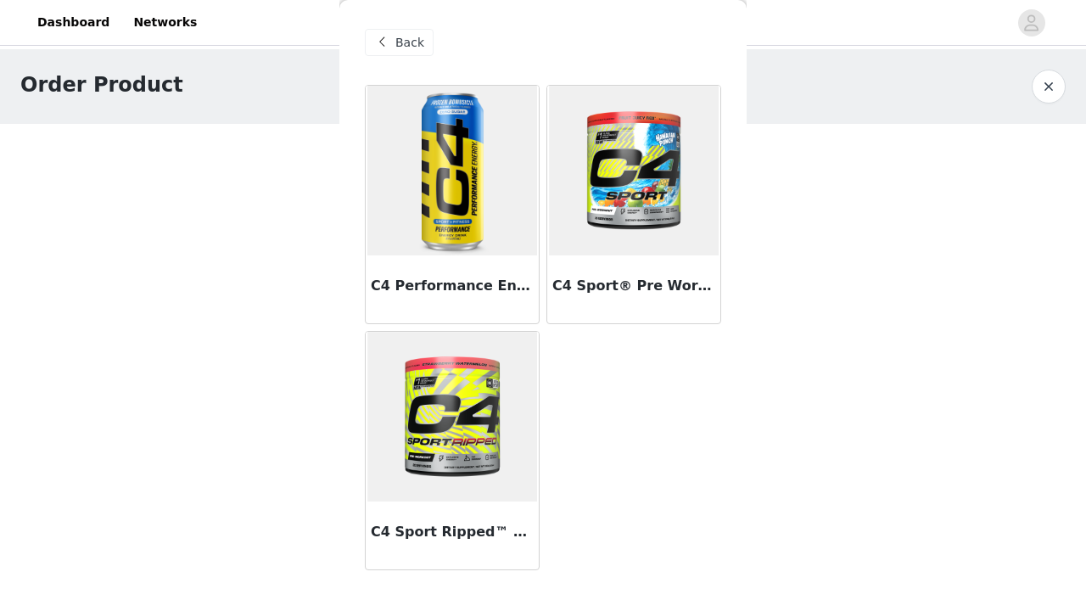
click at [466, 230] on img at bounding box center [452, 171] width 170 height 170
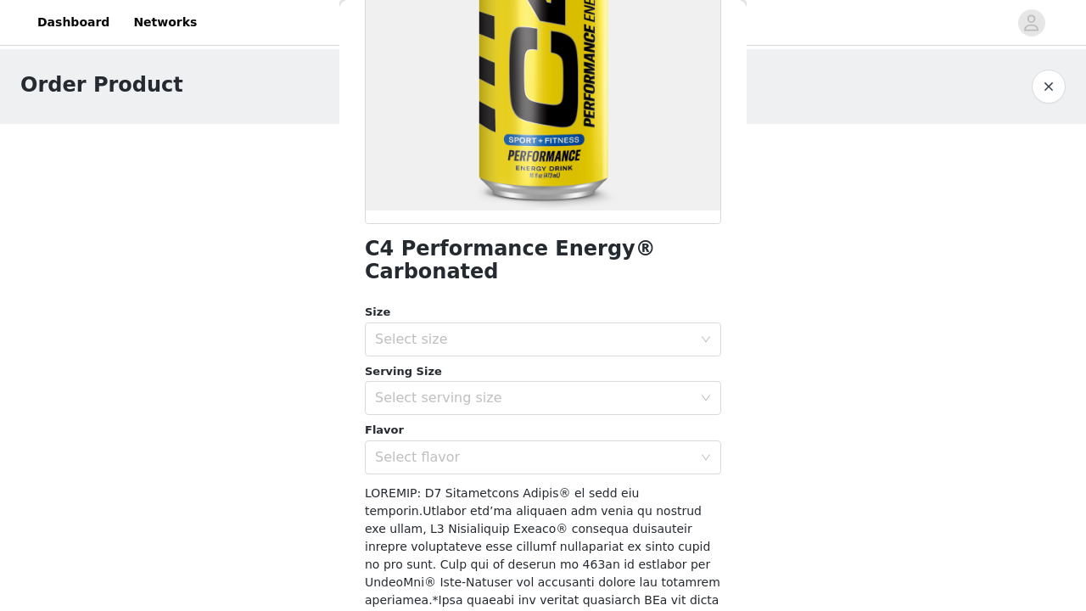
scroll to position [251, 0]
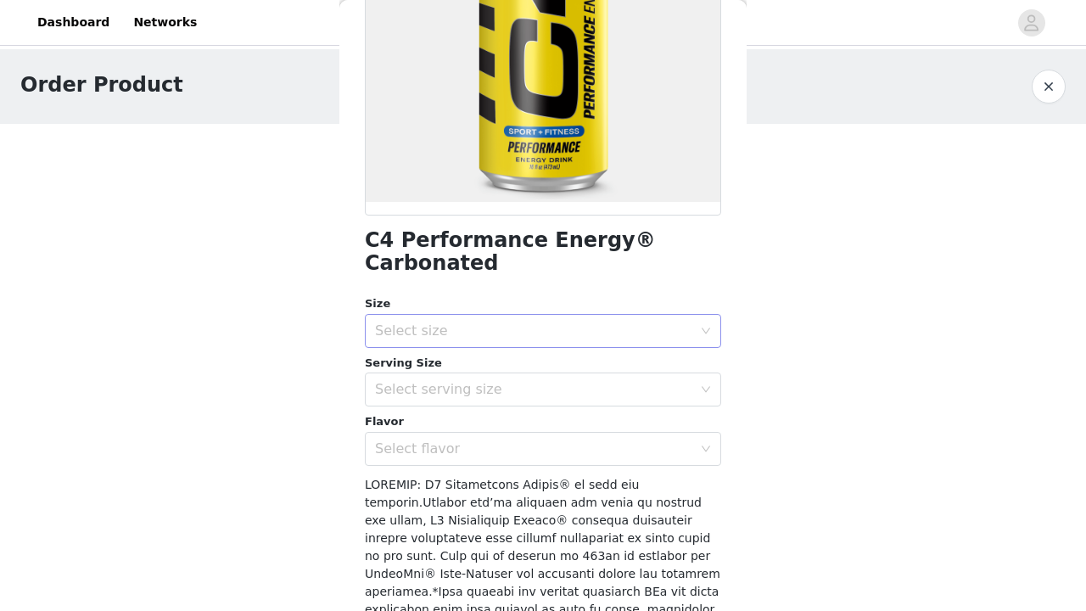
click at [592, 322] on div "Select size" at bounding box center [533, 330] width 317 height 17
click at [562, 344] on li "12 Pack" at bounding box center [543, 344] width 356 height 27
click at [521, 381] on div "Select serving size" at bounding box center [533, 389] width 317 height 17
click at [532, 397] on li "16oz" at bounding box center [543, 402] width 356 height 27
click at [495, 440] on div "Select flavor" at bounding box center [533, 448] width 317 height 17
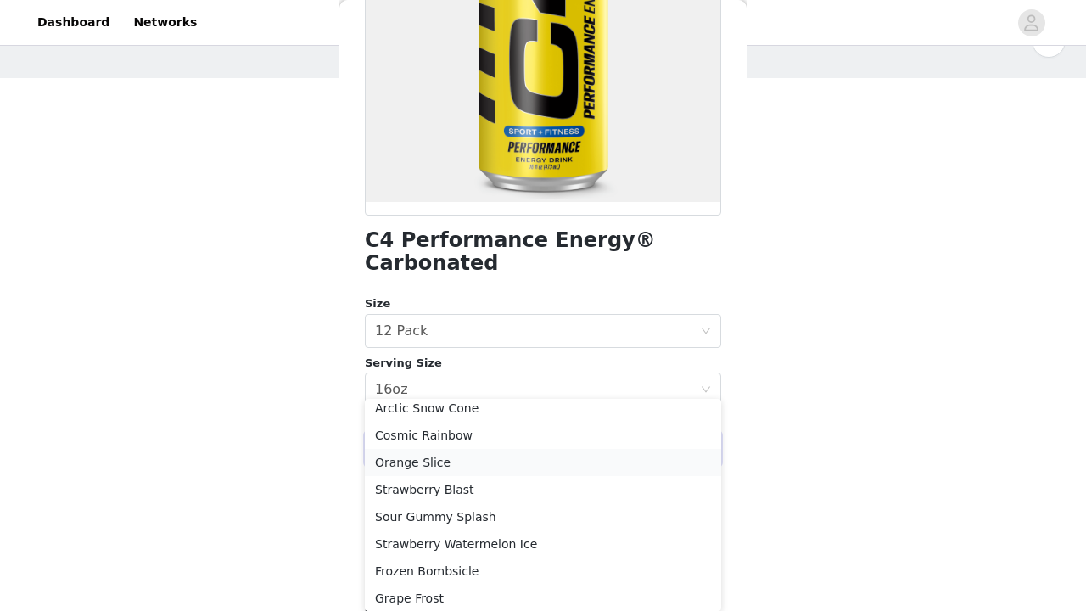
scroll to position [64, 0]
click at [523, 486] on li "Strawberry Blast" at bounding box center [543, 486] width 356 height 27
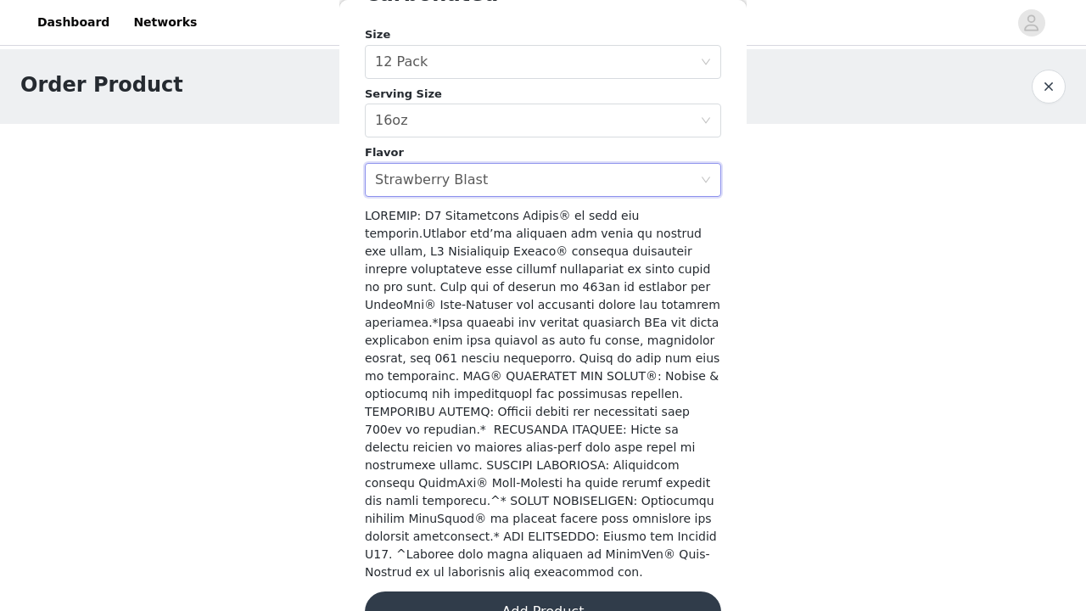
scroll to position [519, 0]
click at [578, 592] on button "Add Product" at bounding box center [543, 612] width 356 height 41
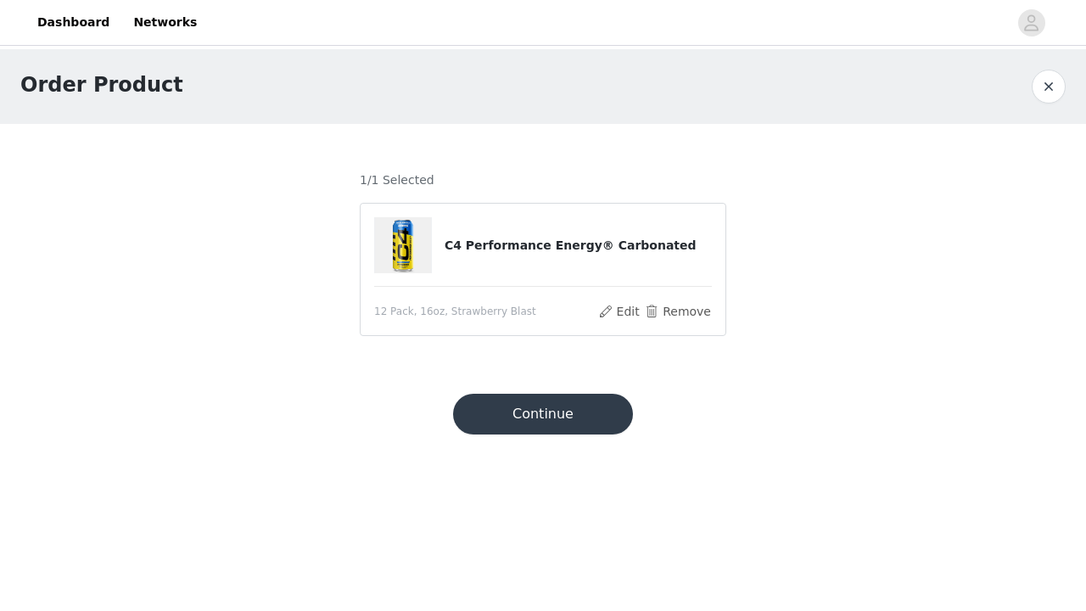
click at [548, 415] on button "Continue" at bounding box center [543, 414] width 180 height 41
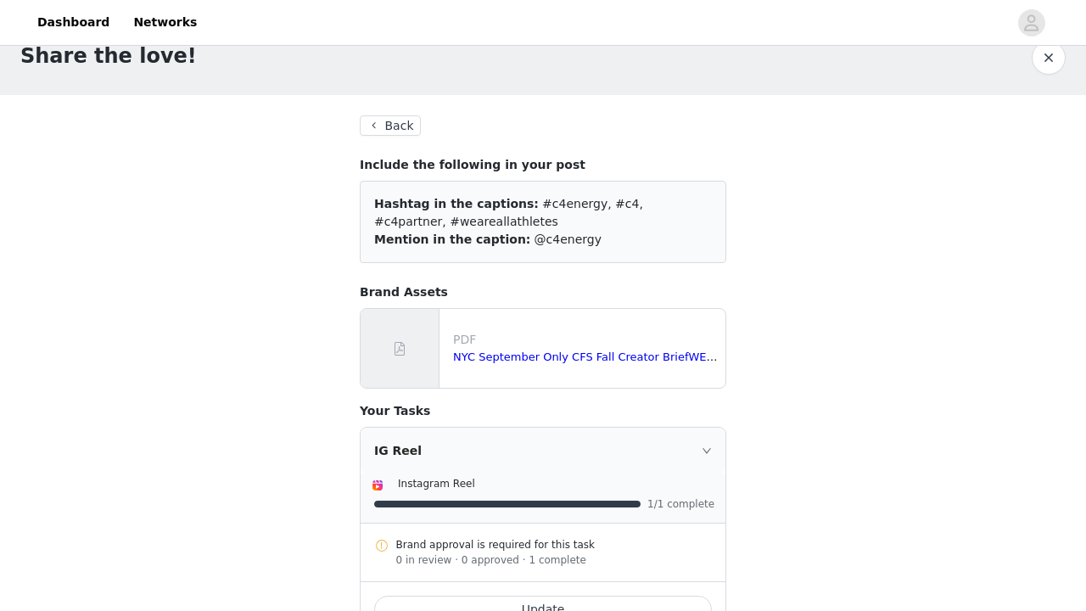
scroll to position [11, 0]
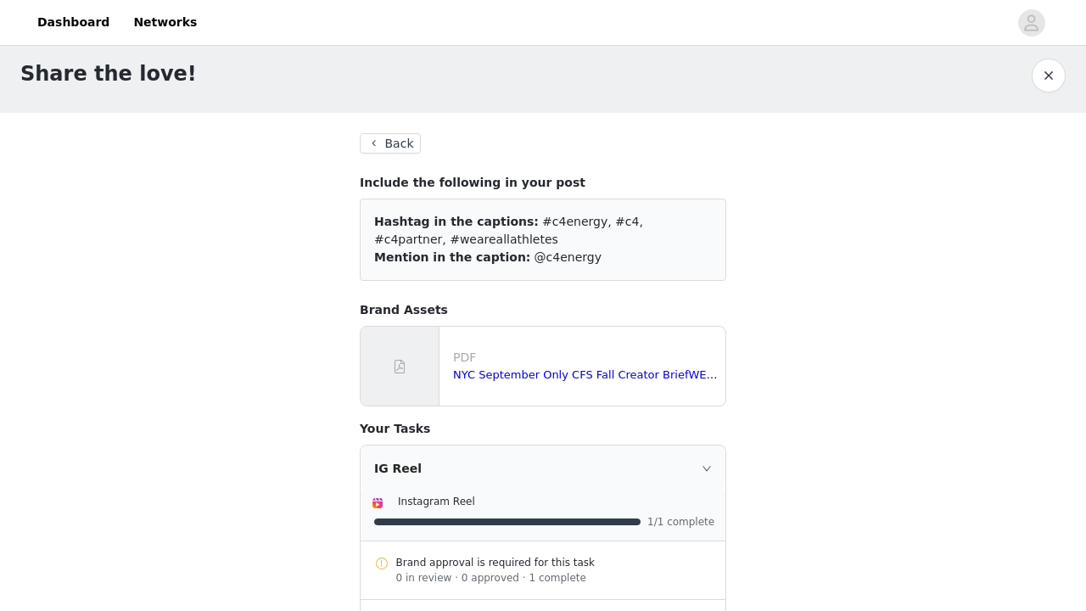
click at [397, 143] on button "Back" at bounding box center [390, 143] width 61 height 20
